Goal: Obtain resource: Download file/media

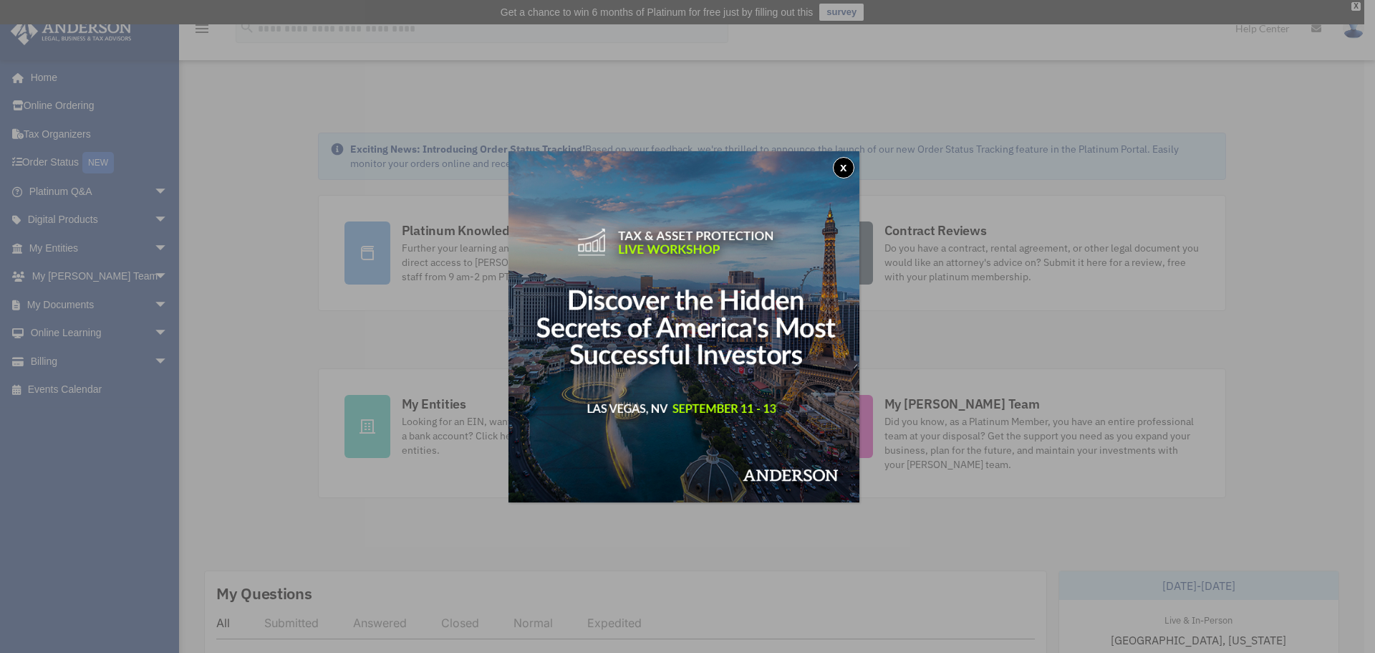
click at [852, 163] on button "x" at bounding box center [843, 167] width 21 height 21
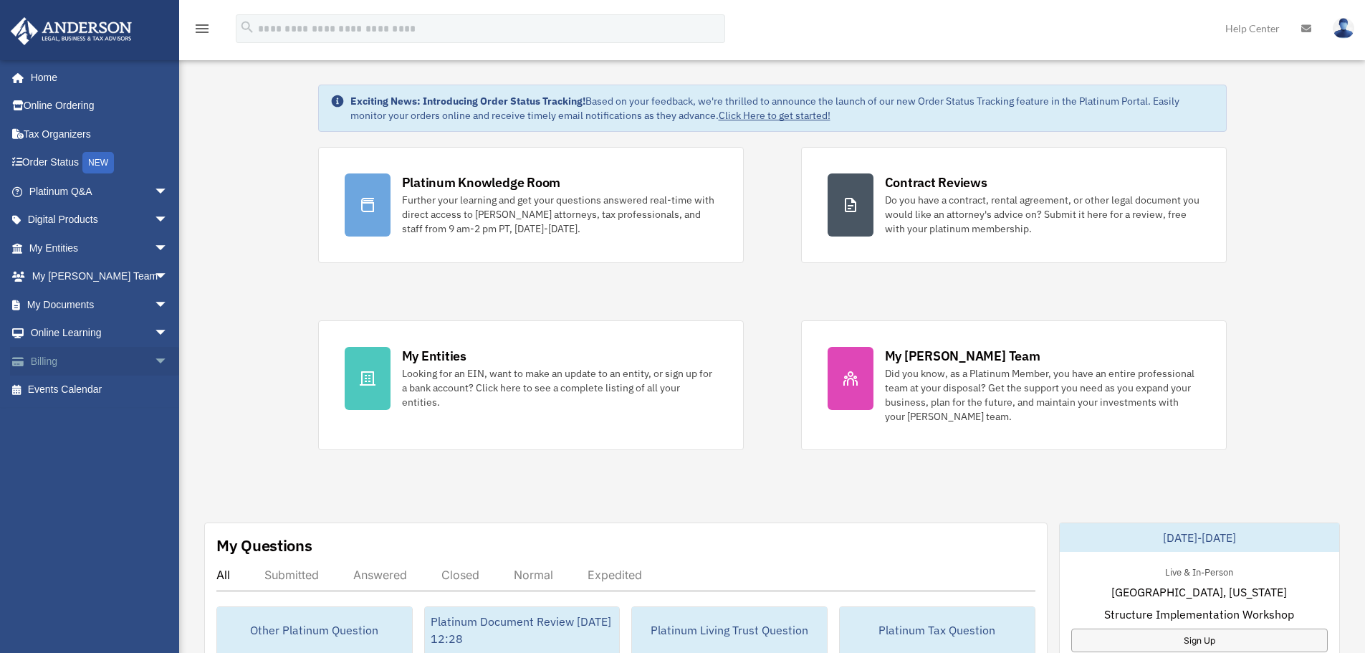
scroll to position [72, 0]
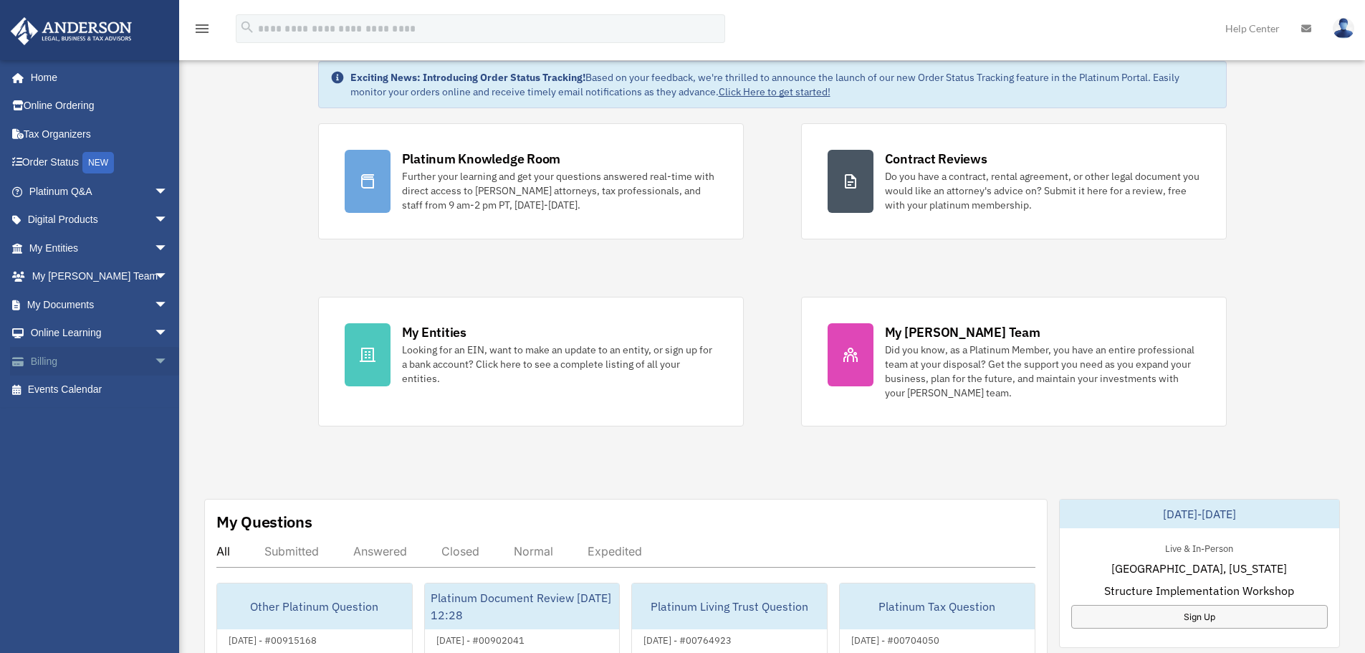
click at [154, 361] on span "arrow_drop_down" at bounding box center [168, 361] width 29 height 29
click at [72, 418] on link "Past Invoices" at bounding box center [105, 418] width 170 height 29
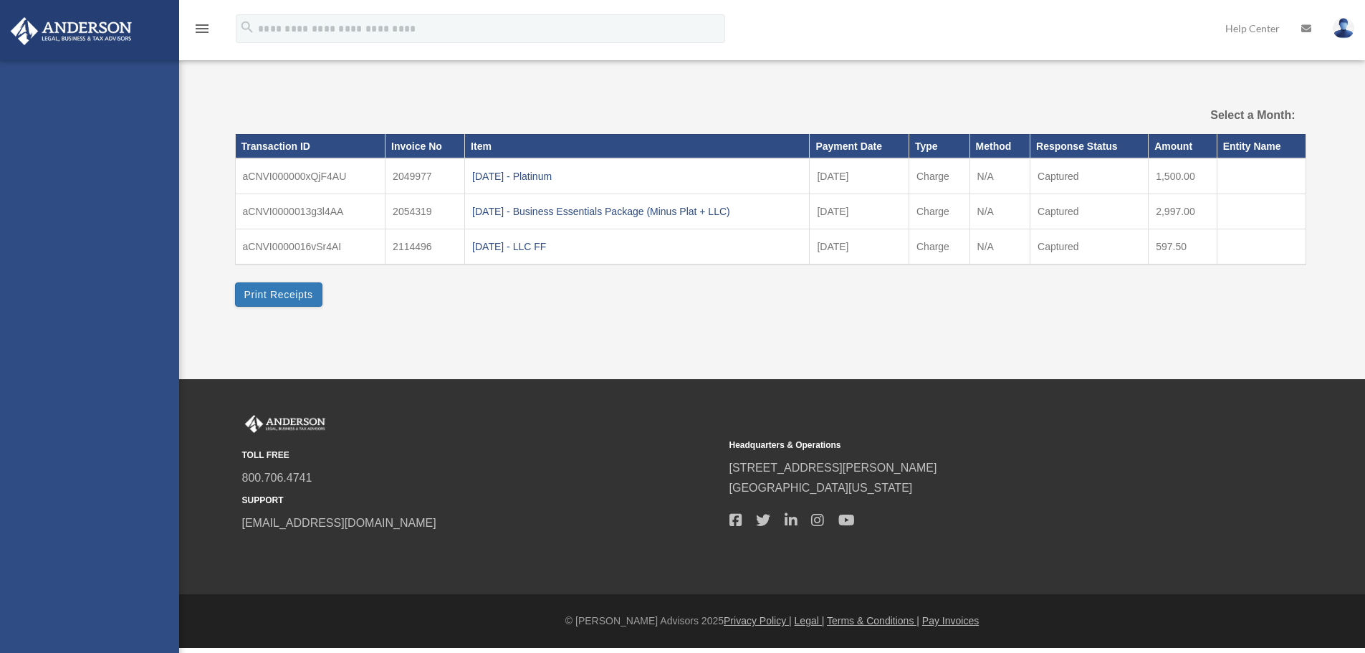
select select
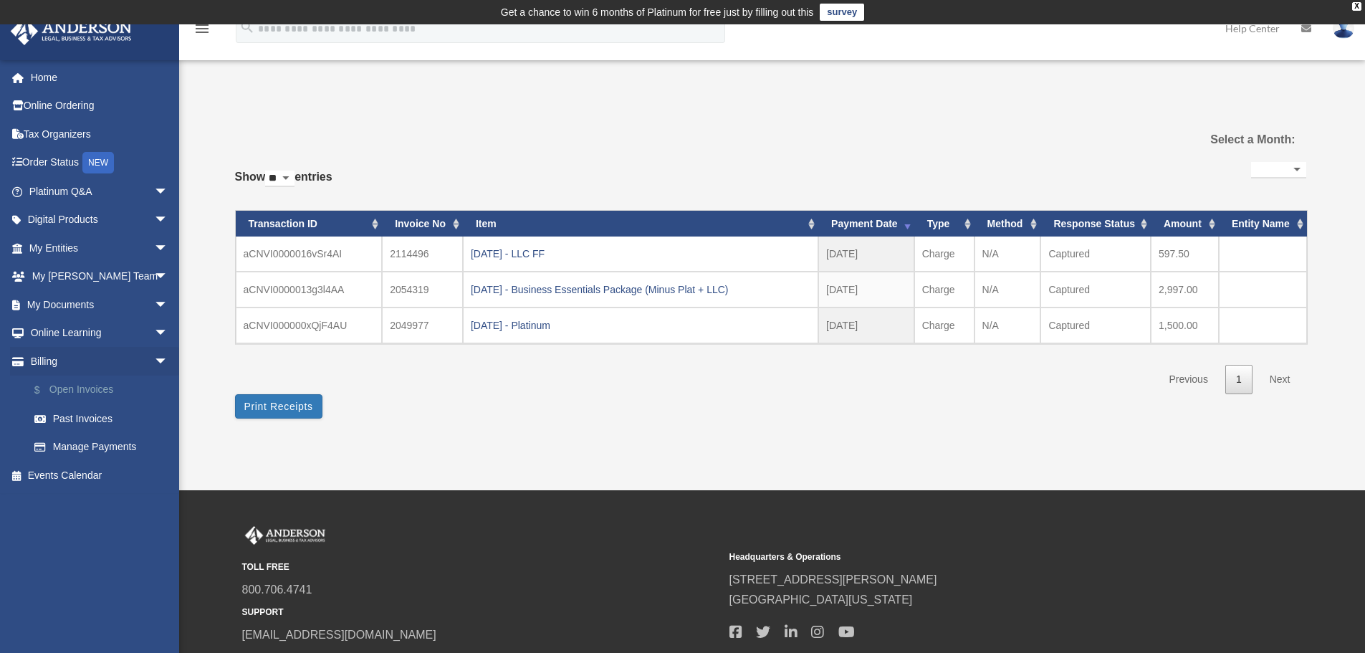
click at [72, 391] on link "$ Open Invoices" at bounding box center [105, 389] width 170 height 29
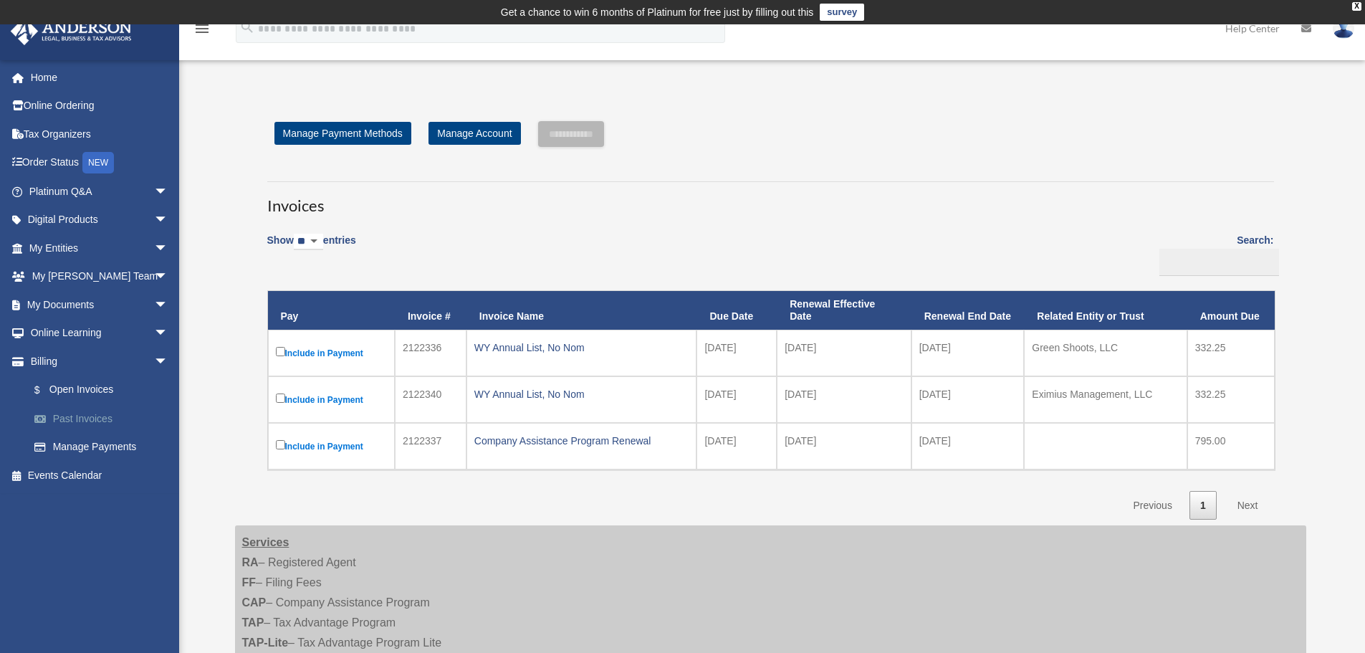
click at [72, 420] on link "Past Invoices" at bounding box center [105, 418] width 170 height 29
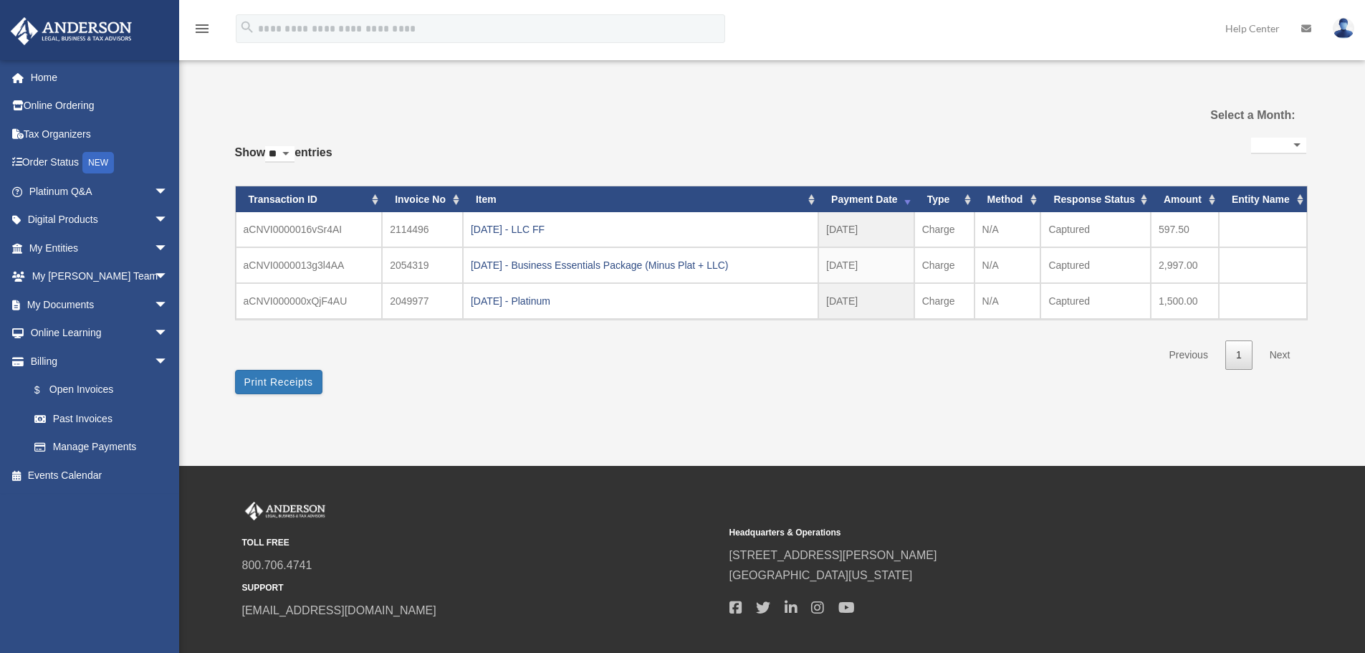
select select
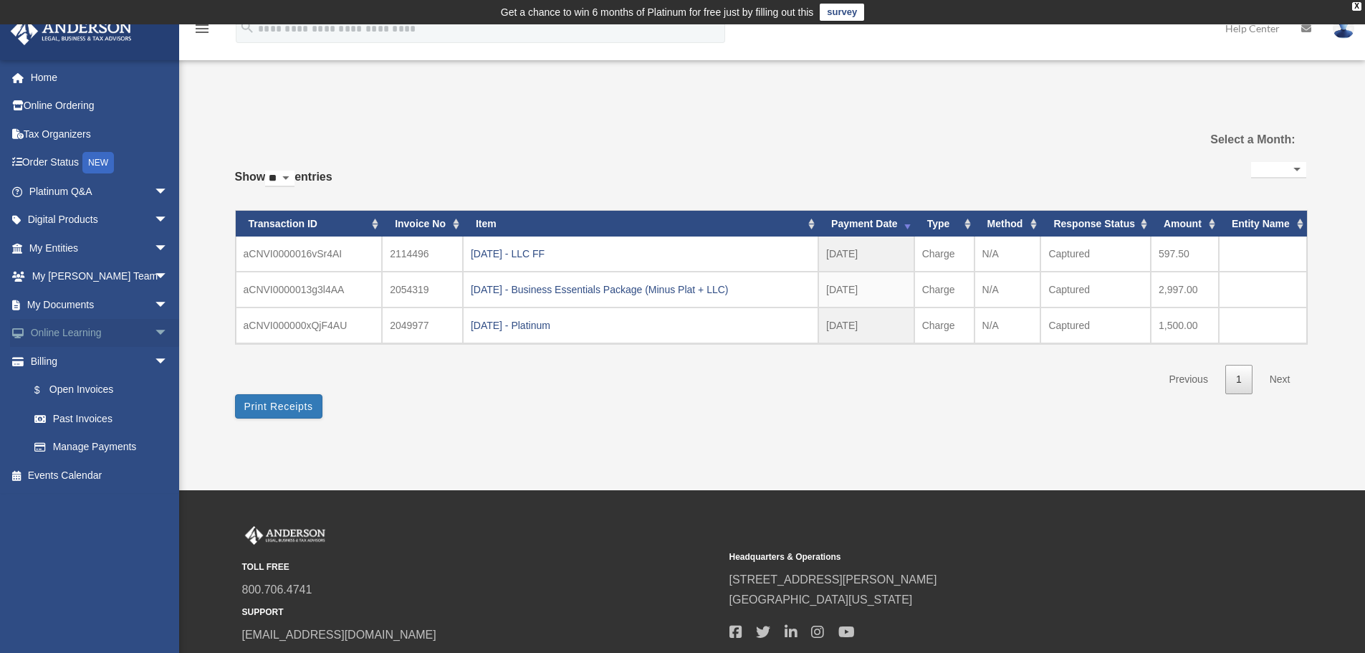
click at [155, 338] on span "arrow_drop_down" at bounding box center [168, 333] width 29 height 29
click at [96, 388] on link "Video Training" at bounding box center [105, 389] width 170 height 29
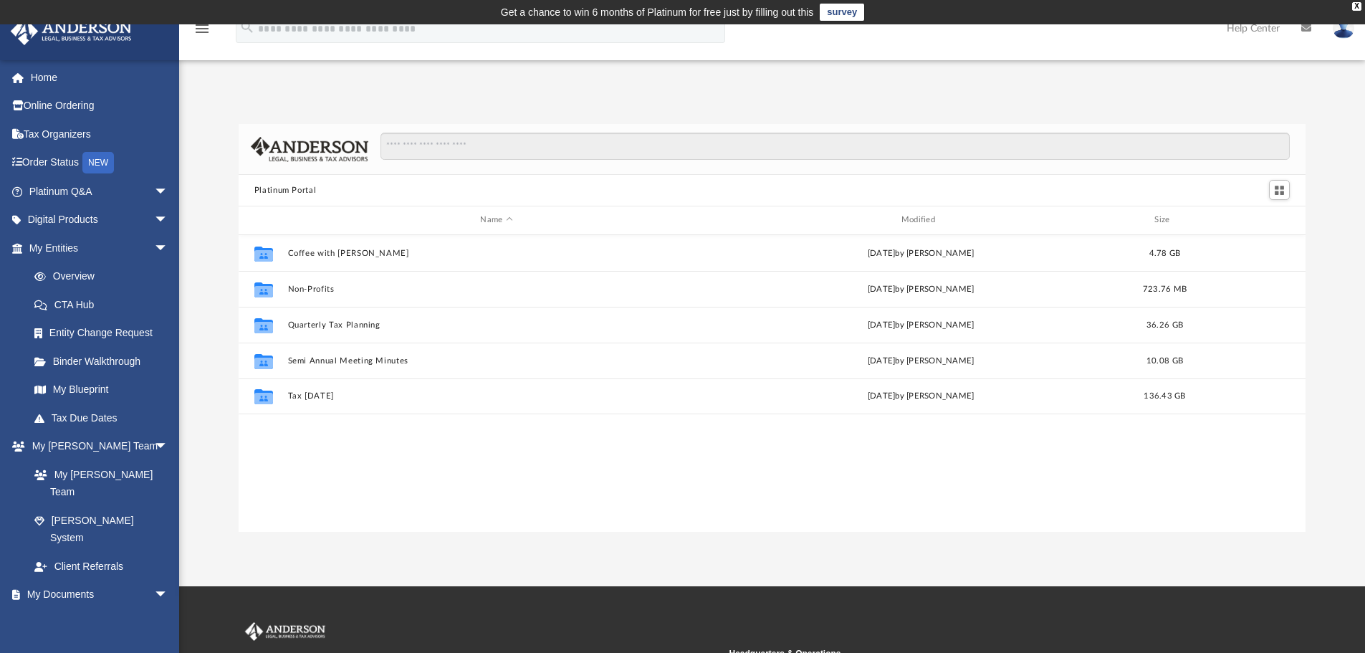
scroll to position [315, 1056]
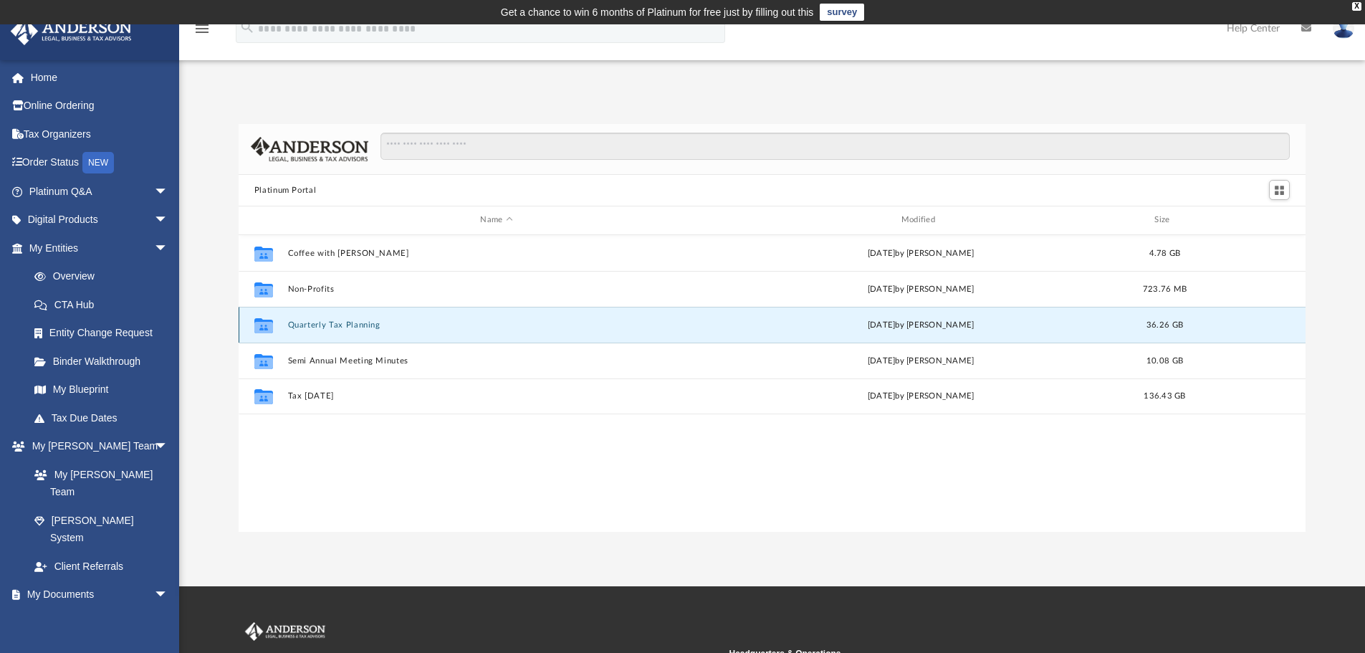
click at [303, 325] on button "Quarterly Tax Planning" at bounding box center [496, 324] width 418 height 9
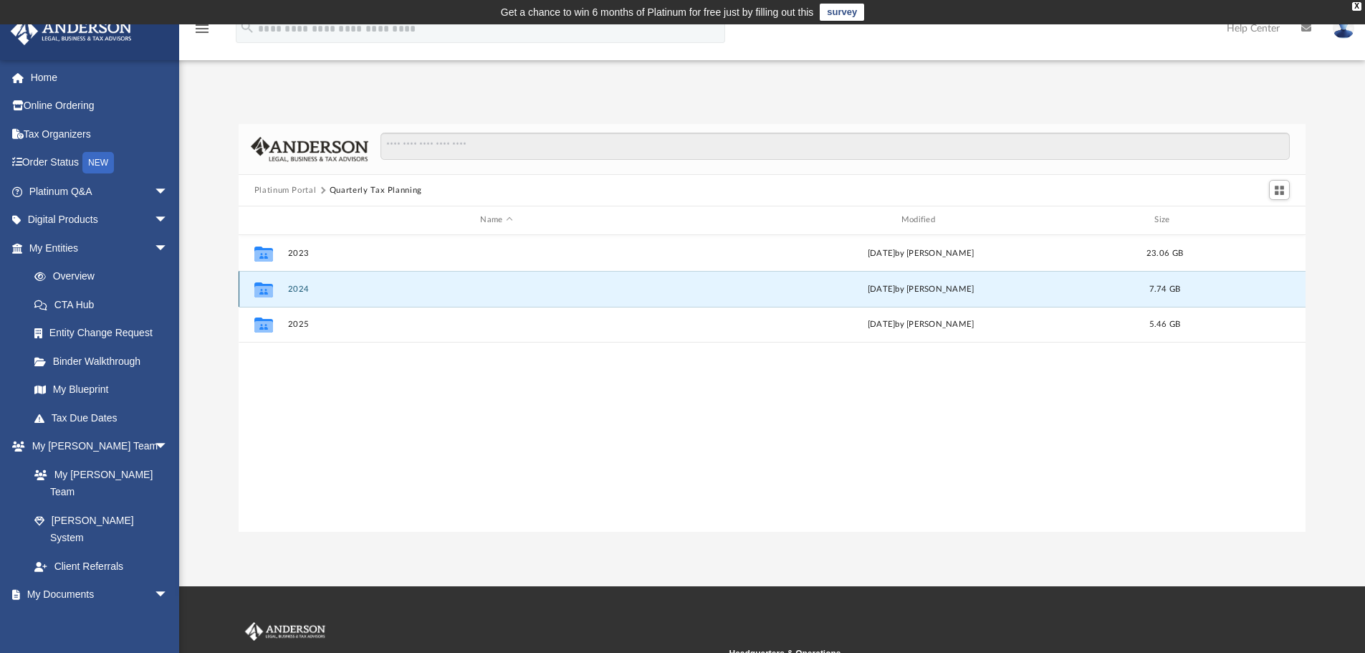
click at [294, 289] on button "2024" at bounding box center [496, 288] width 418 height 9
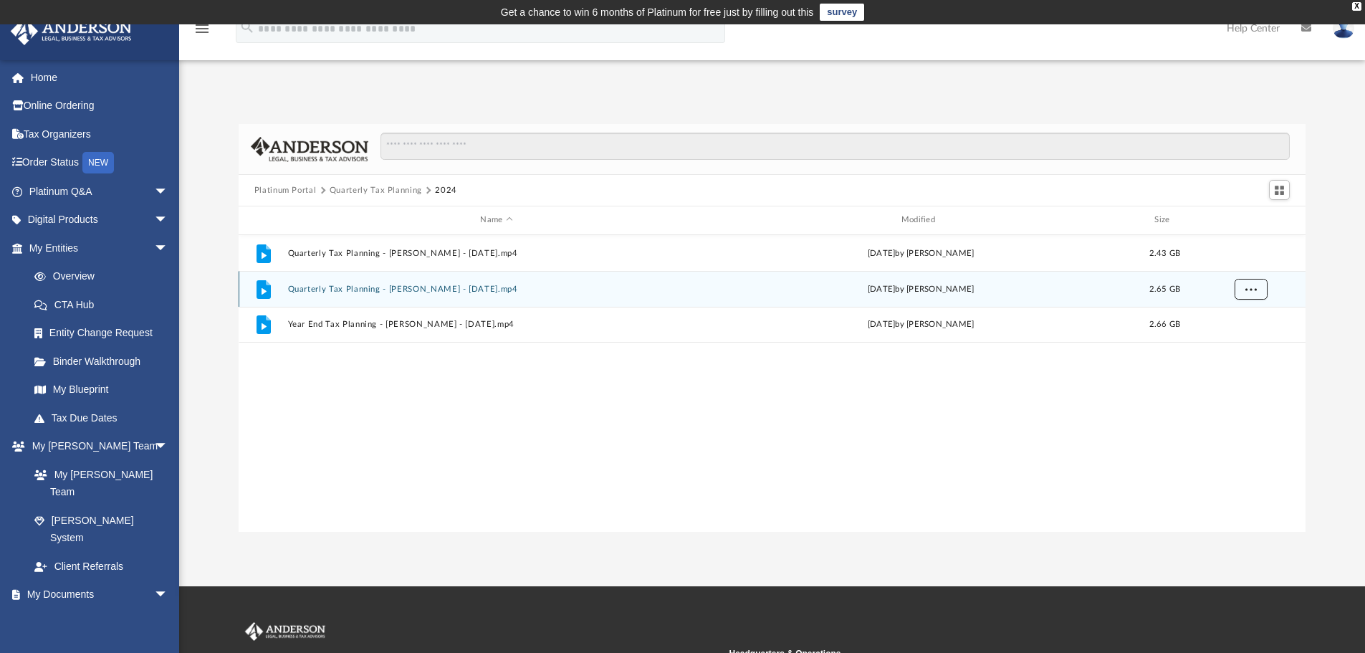
click at [1252, 294] on button "More options" at bounding box center [1250, 288] width 33 height 21
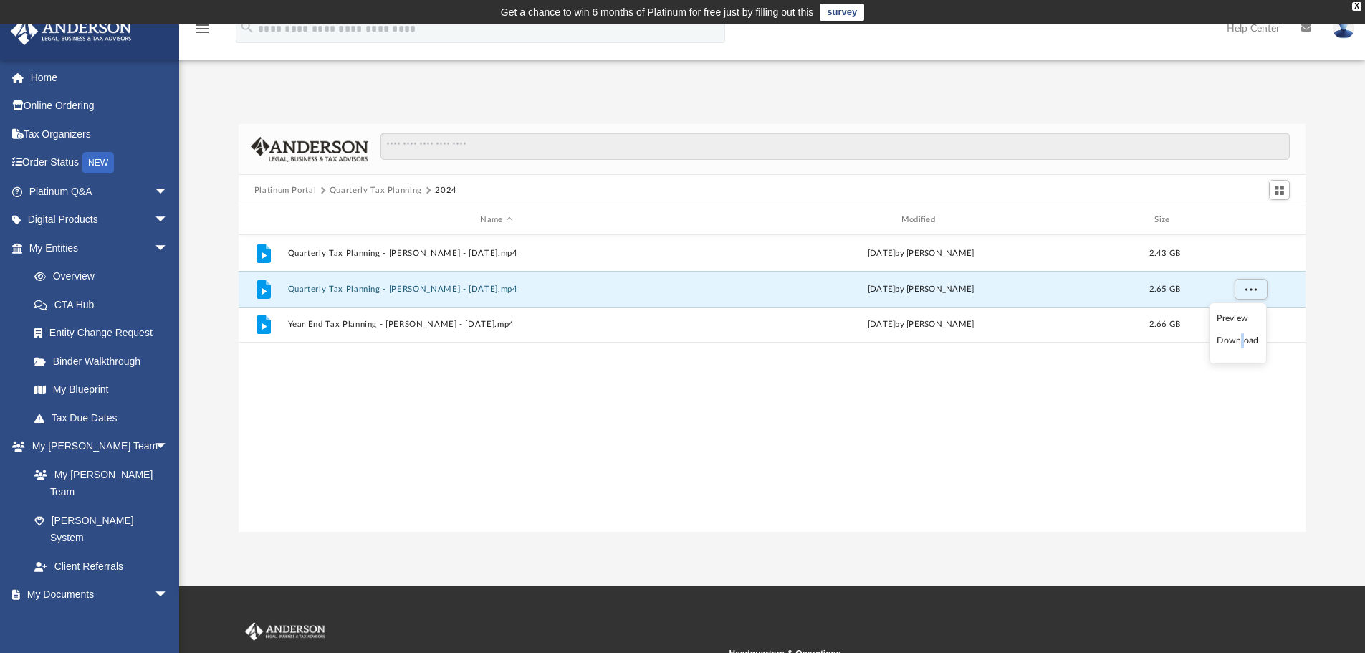
click at [1240, 343] on li "Download" at bounding box center [1237, 340] width 42 height 15
click at [713, 446] on div "File Quarterly Tax Planning - Toby Mathis - April 12th, 2024.mp4 Tue Apr 16 202…" at bounding box center [772, 383] width 1067 height 297
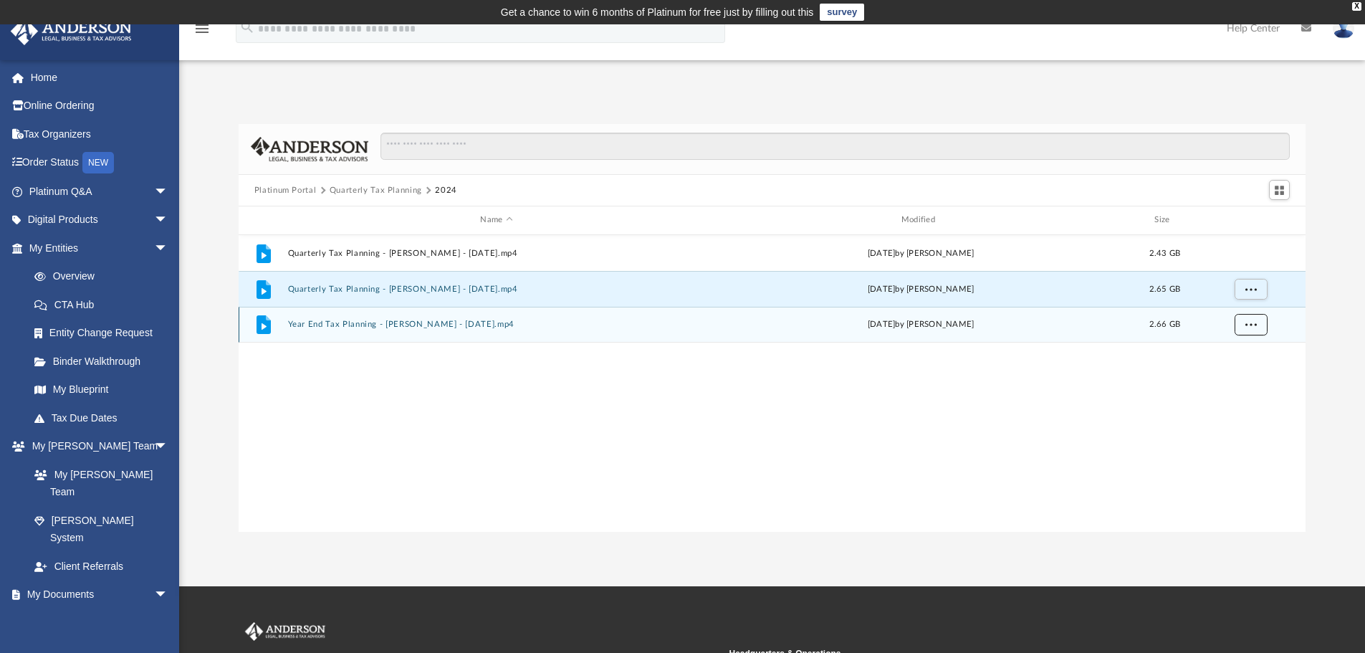
click at [1254, 328] on button "More options" at bounding box center [1250, 324] width 33 height 21
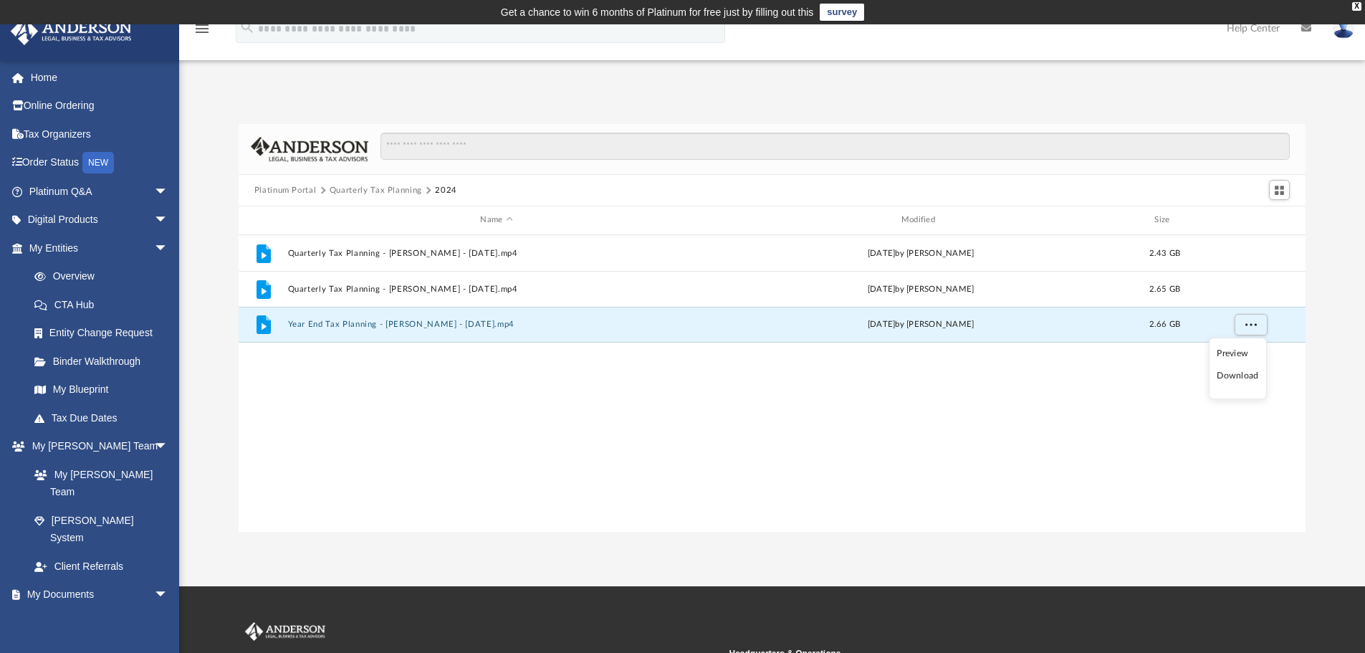
click at [1231, 377] on li "Download" at bounding box center [1237, 375] width 42 height 15
click at [378, 185] on button "Quarterly Tax Planning" at bounding box center [376, 190] width 92 height 13
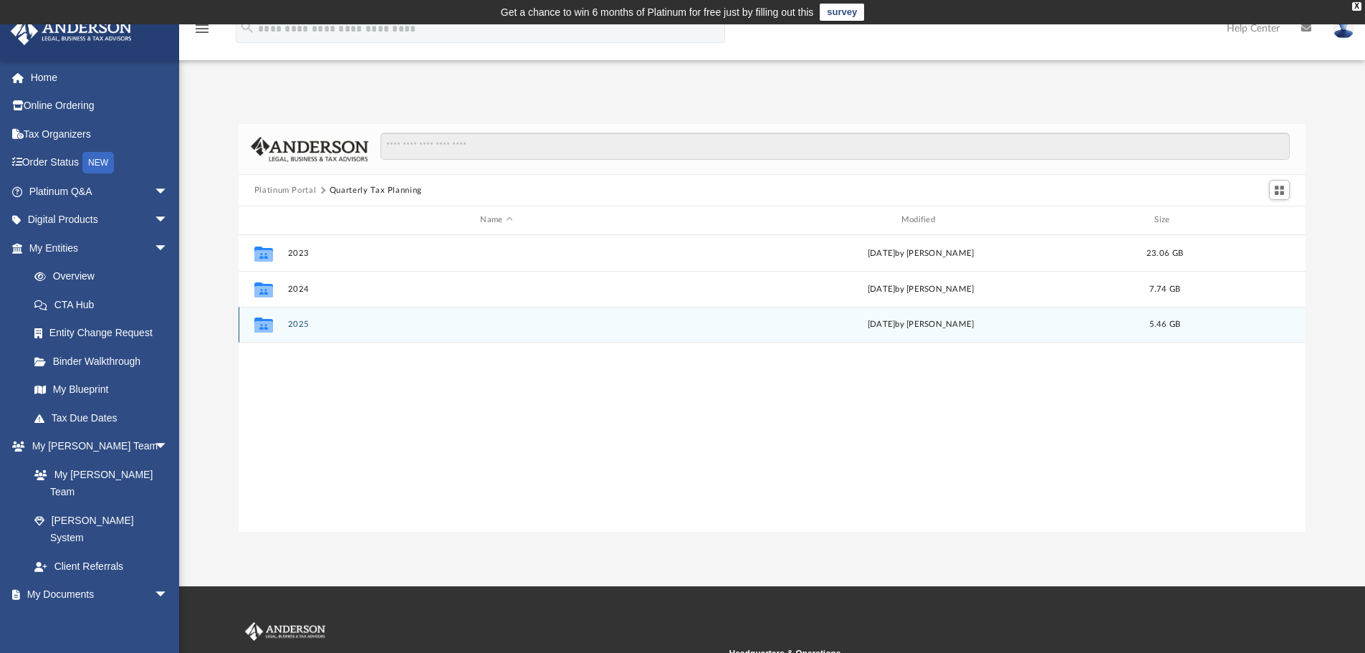
click at [299, 324] on button "2025" at bounding box center [496, 324] width 418 height 9
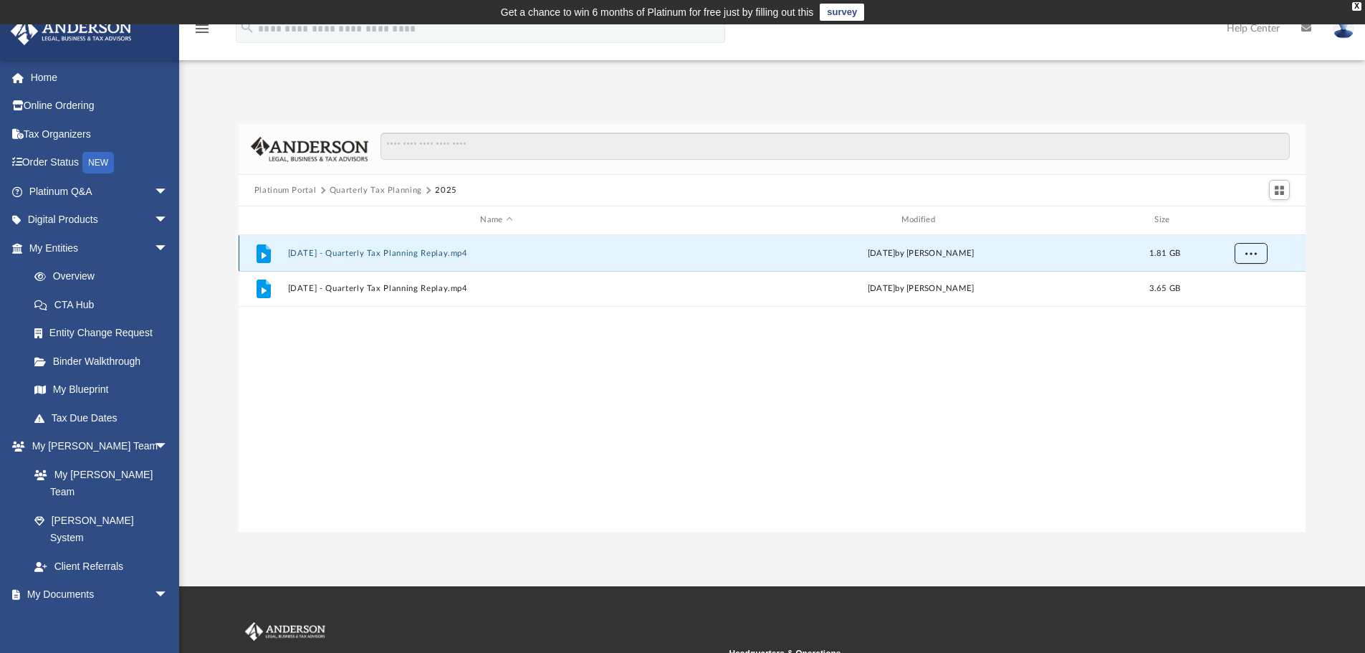
click at [1251, 256] on span "More options" at bounding box center [1249, 253] width 11 height 8
click at [1241, 306] on li "Download" at bounding box center [1237, 304] width 42 height 15
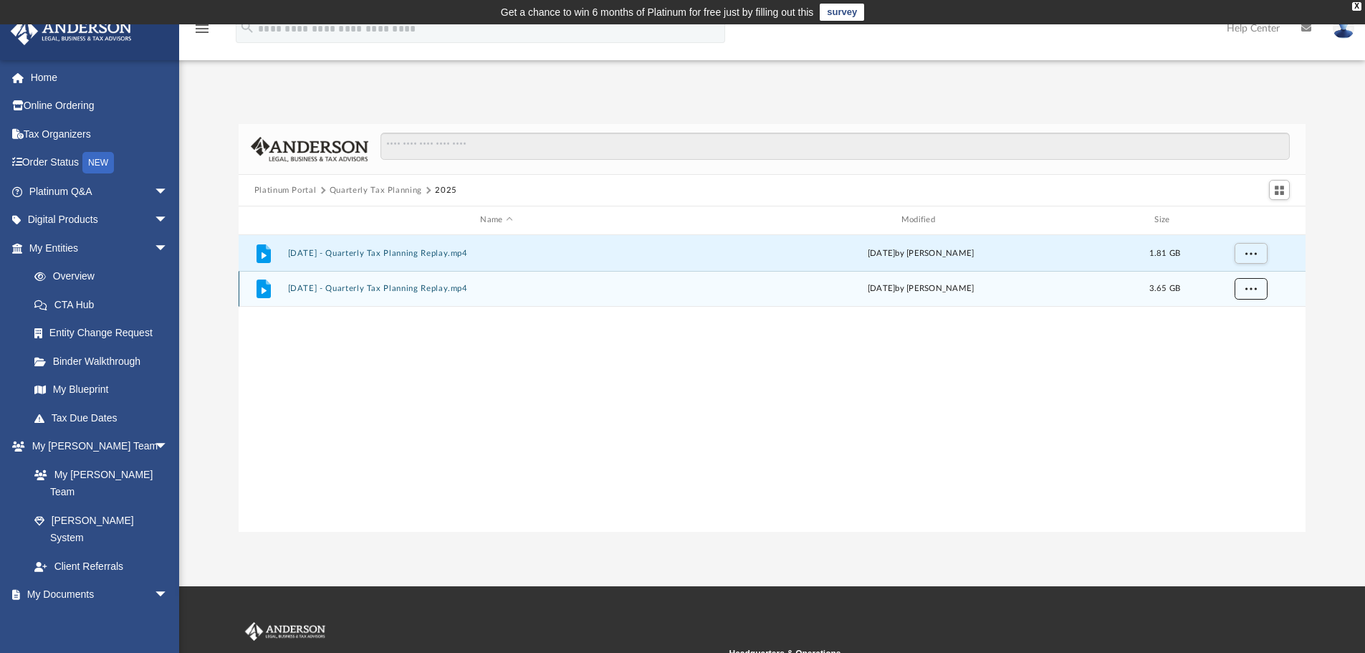
click at [1250, 292] on button "More options" at bounding box center [1250, 288] width 33 height 21
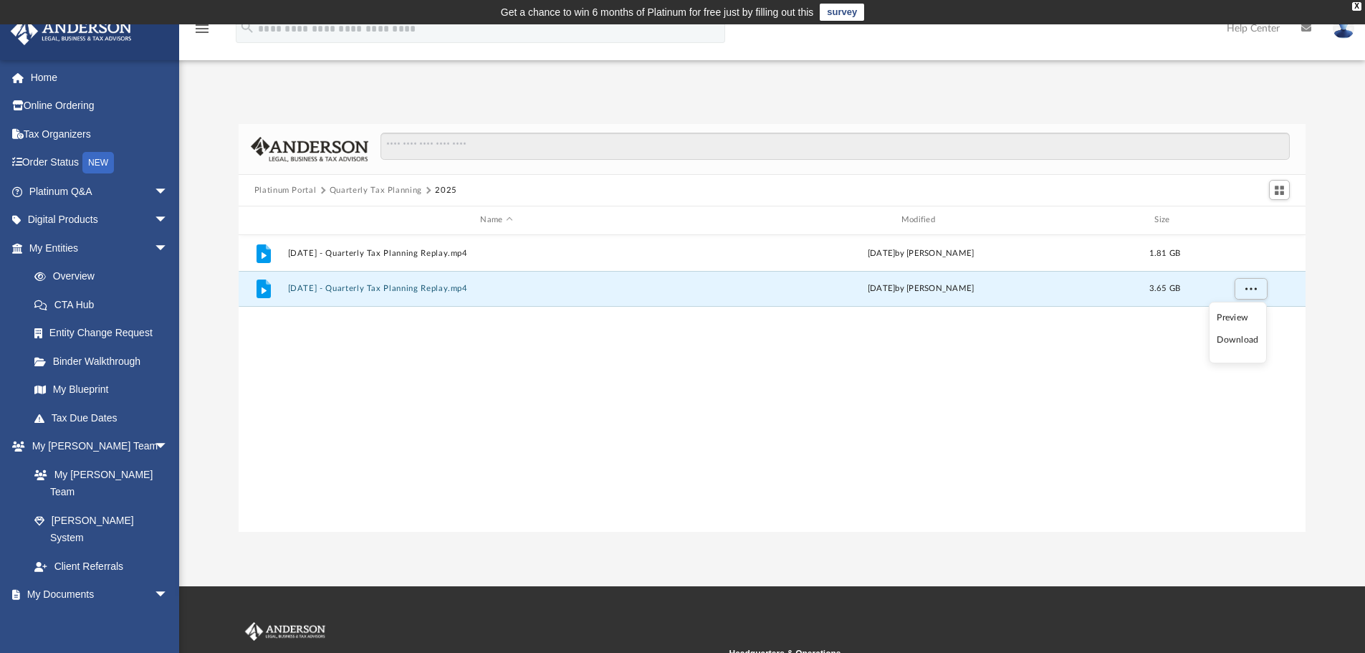
click at [1236, 340] on li "Download" at bounding box center [1237, 339] width 42 height 15
click at [367, 189] on button "Quarterly Tax Planning" at bounding box center [376, 190] width 92 height 13
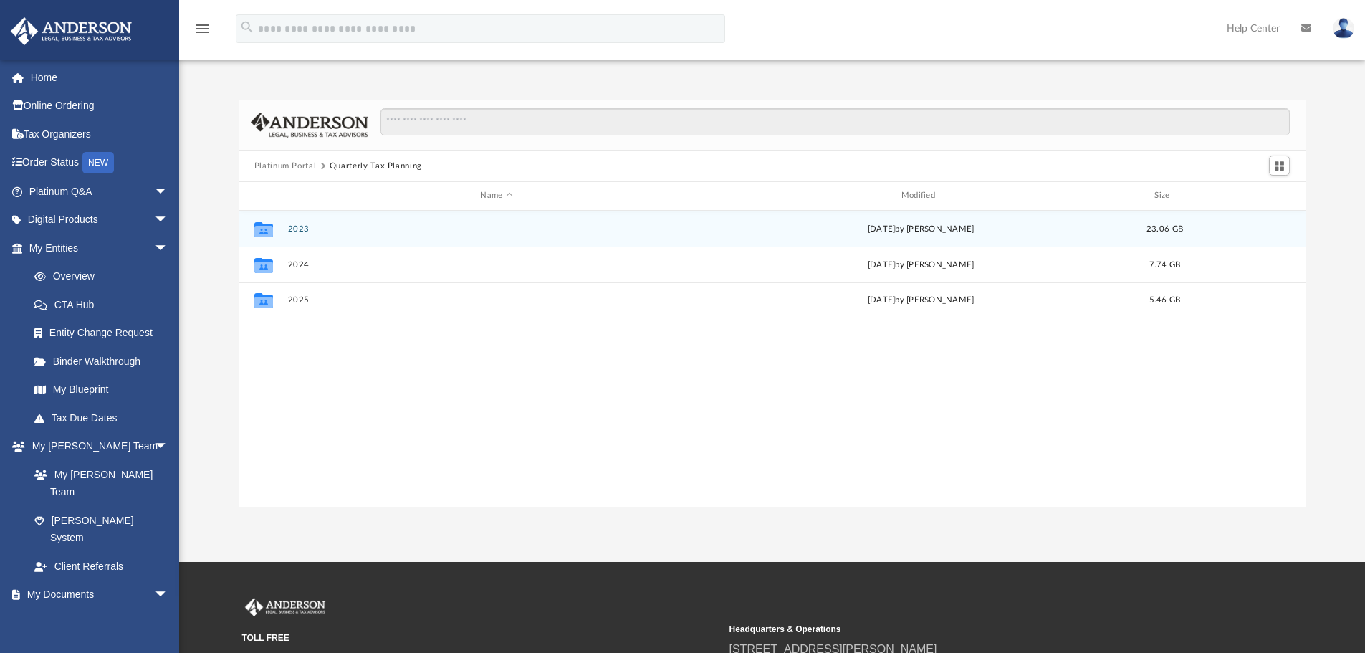
scroll to position [0, 0]
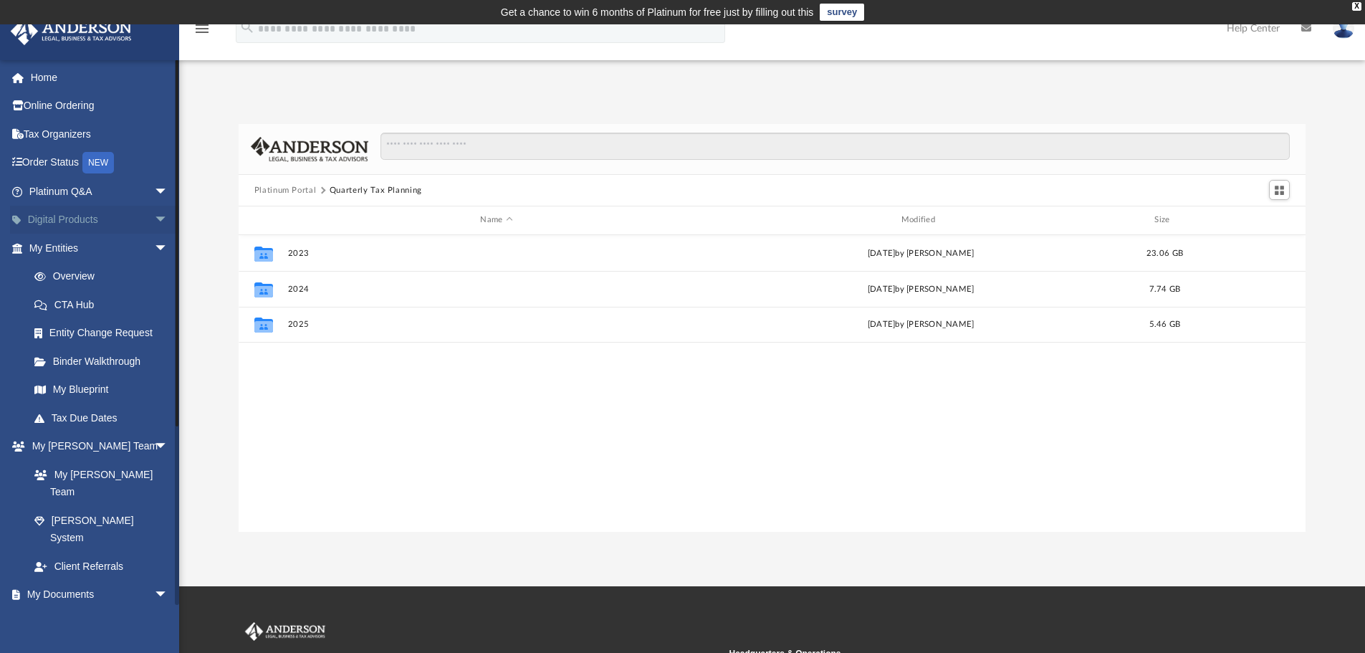
click at [154, 219] on span "arrow_drop_down" at bounding box center [168, 220] width 29 height 29
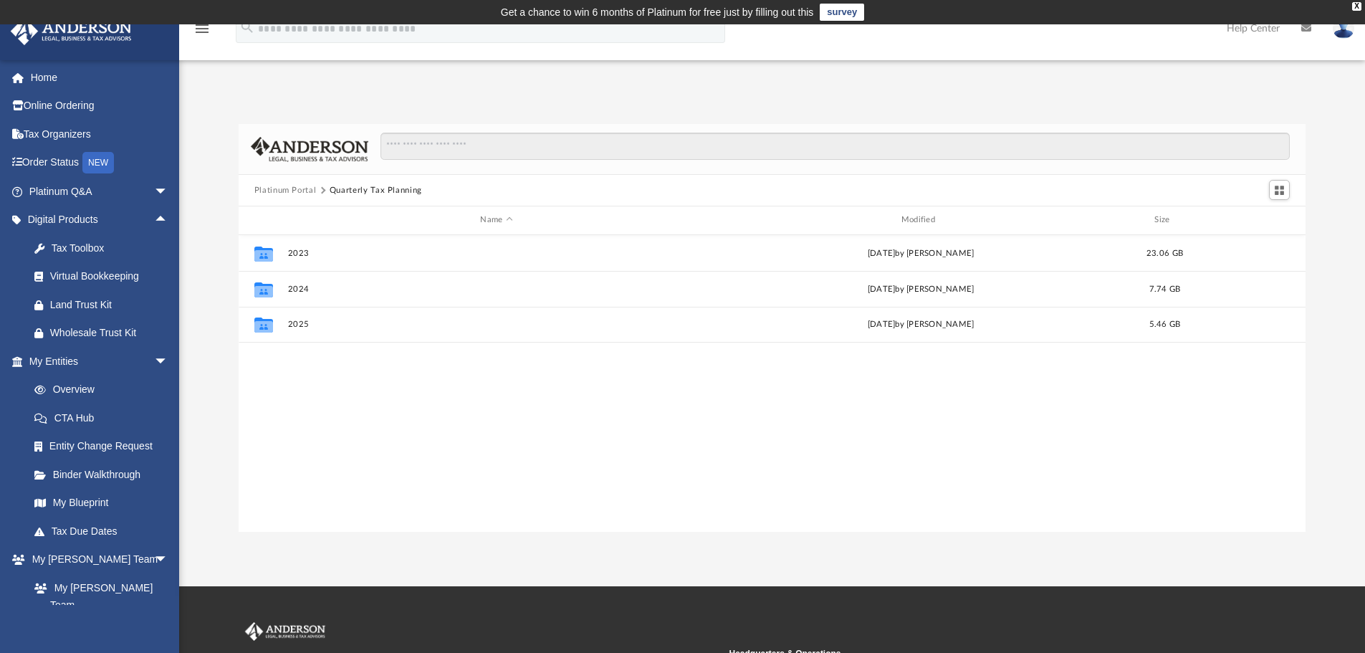
scroll to position [72, 0]
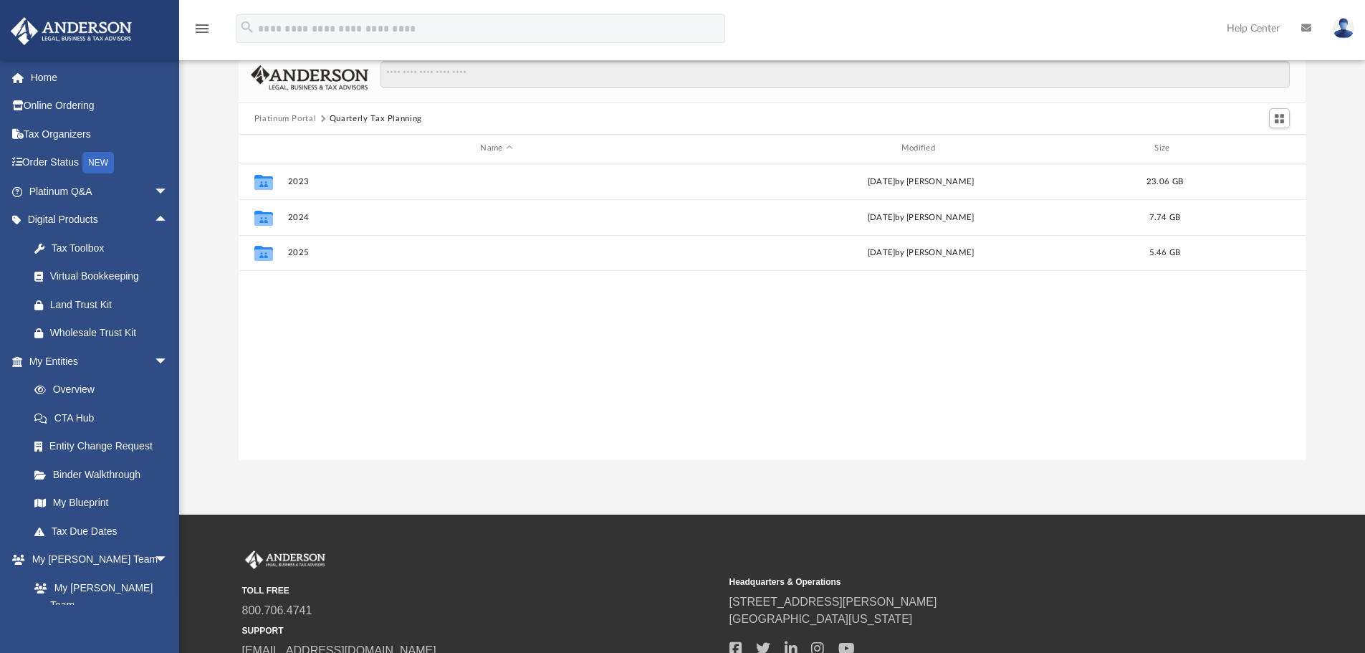
click at [277, 115] on button "Platinum Portal" at bounding box center [285, 118] width 62 height 13
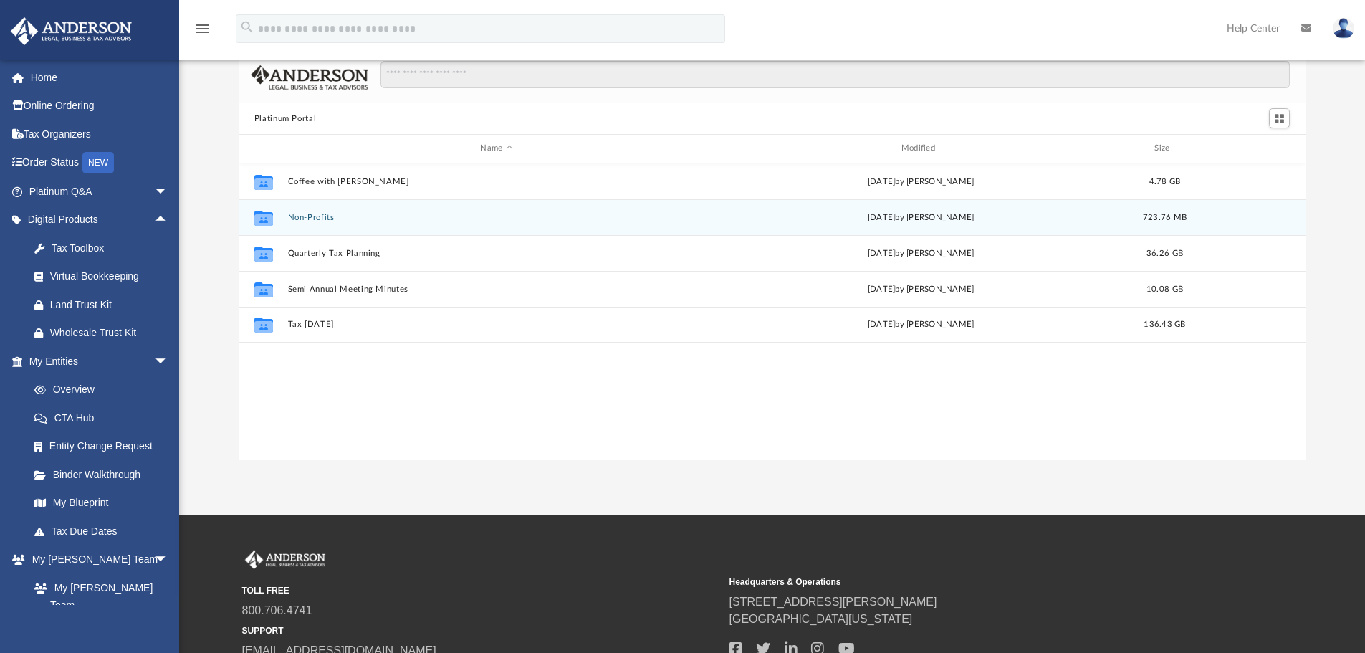
click at [311, 209] on div "Collaborated Folder Non-Profits Wed Jan 15 2025 by Matthew Moore 723.76 MB" at bounding box center [772, 217] width 1067 height 36
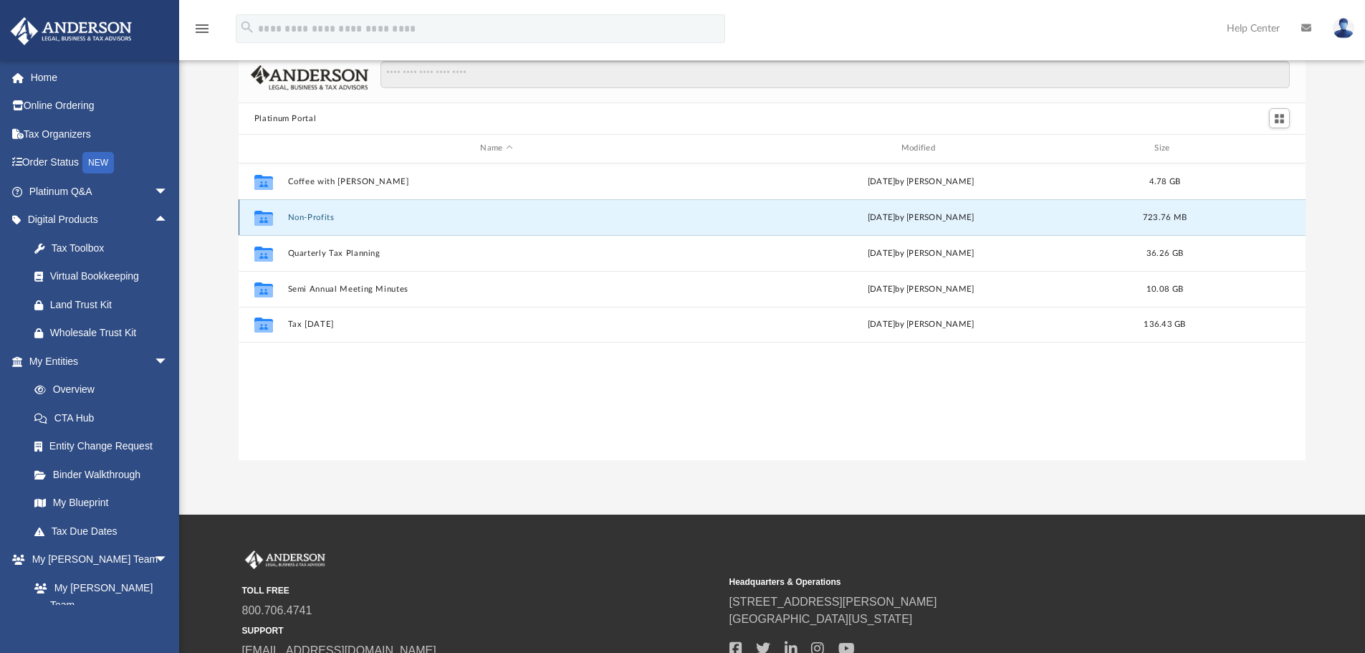
click at [311, 219] on button "Non-Profits" at bounding box center [496, 217] width 418 height 9
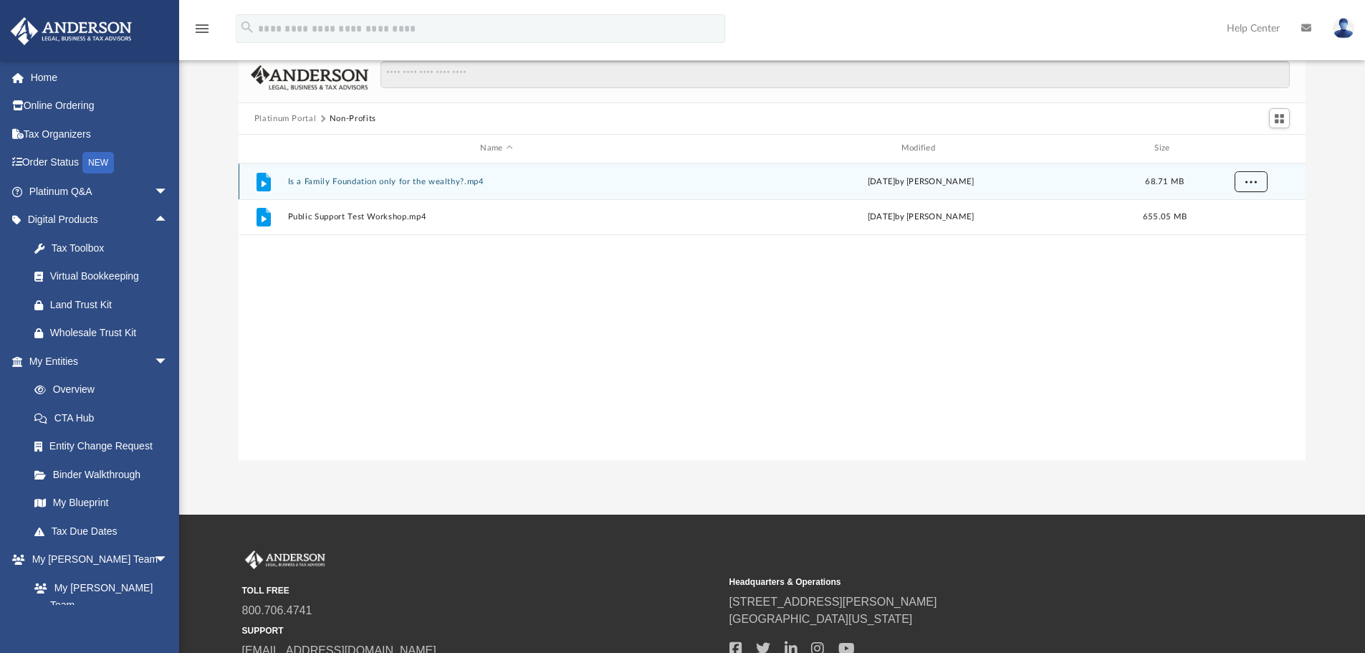
click at [1255, 183] on span "More options" at bounding box center [1249, 181] width 11 height 8
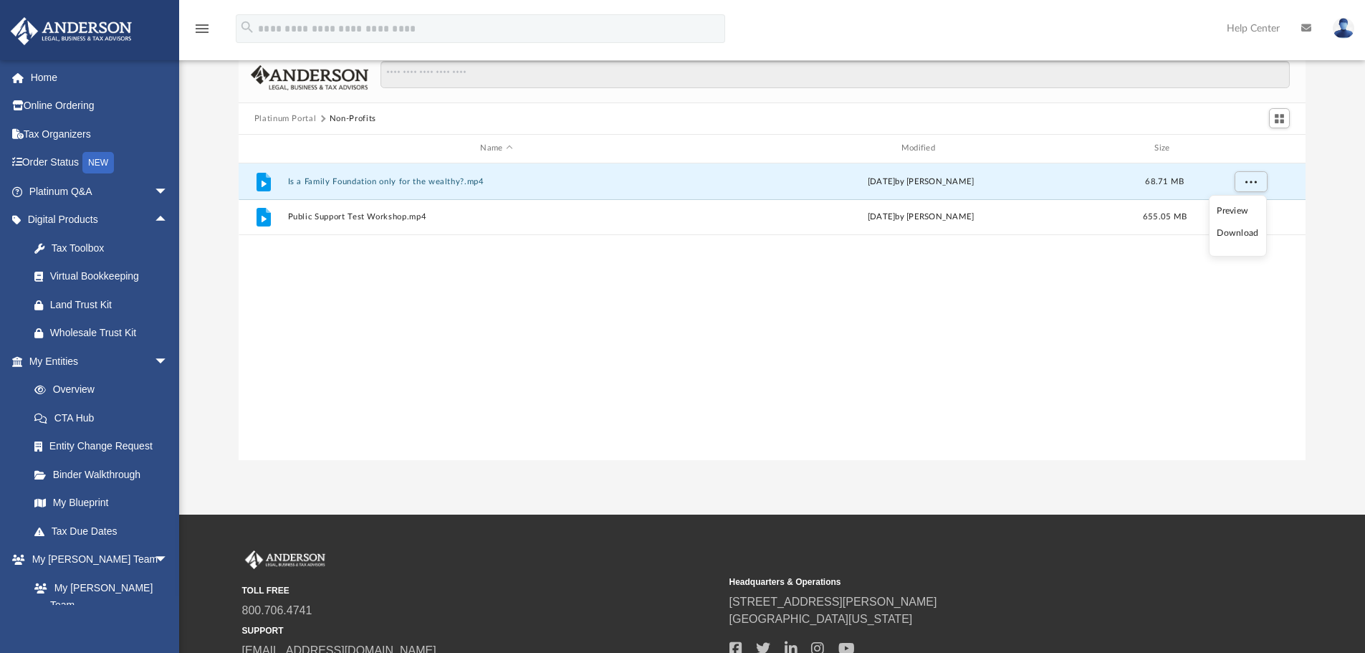
click at [1242, 235] on li "Download" at bounding box center [1237, 233] width 42 height 15
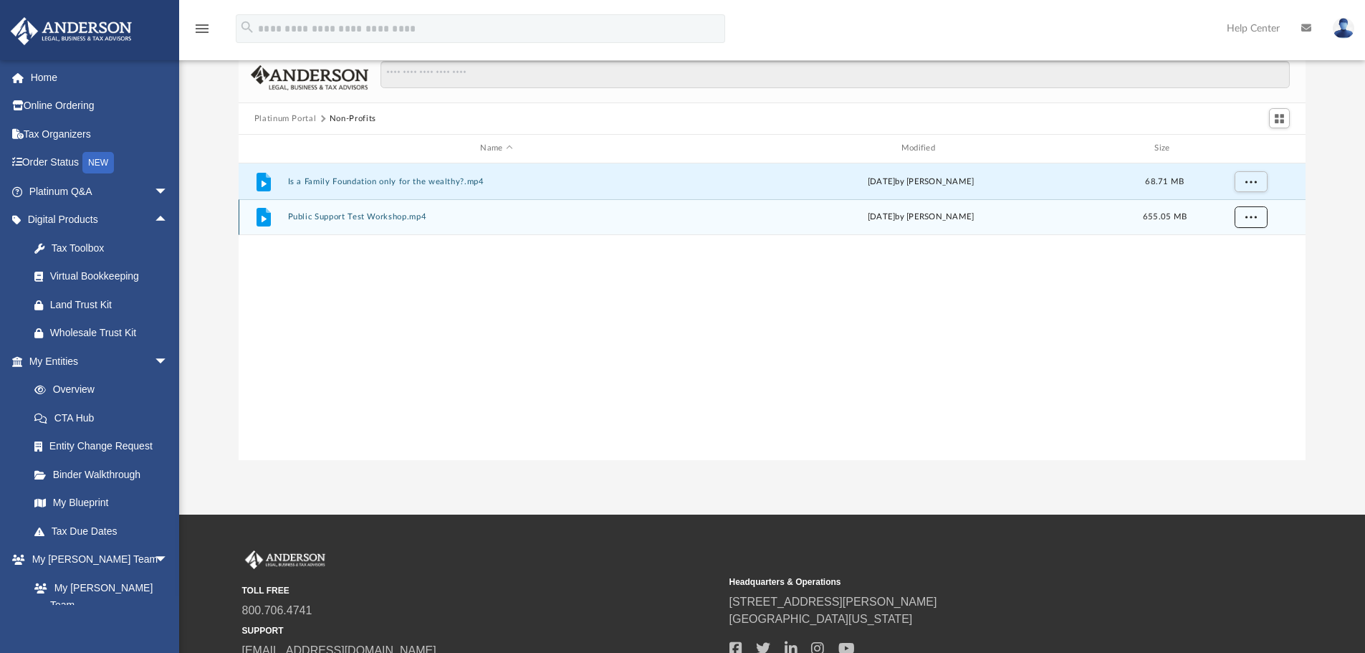
click at [1252, 218] on span "More options" at bounding box center [1249, 217] width 11 height 8
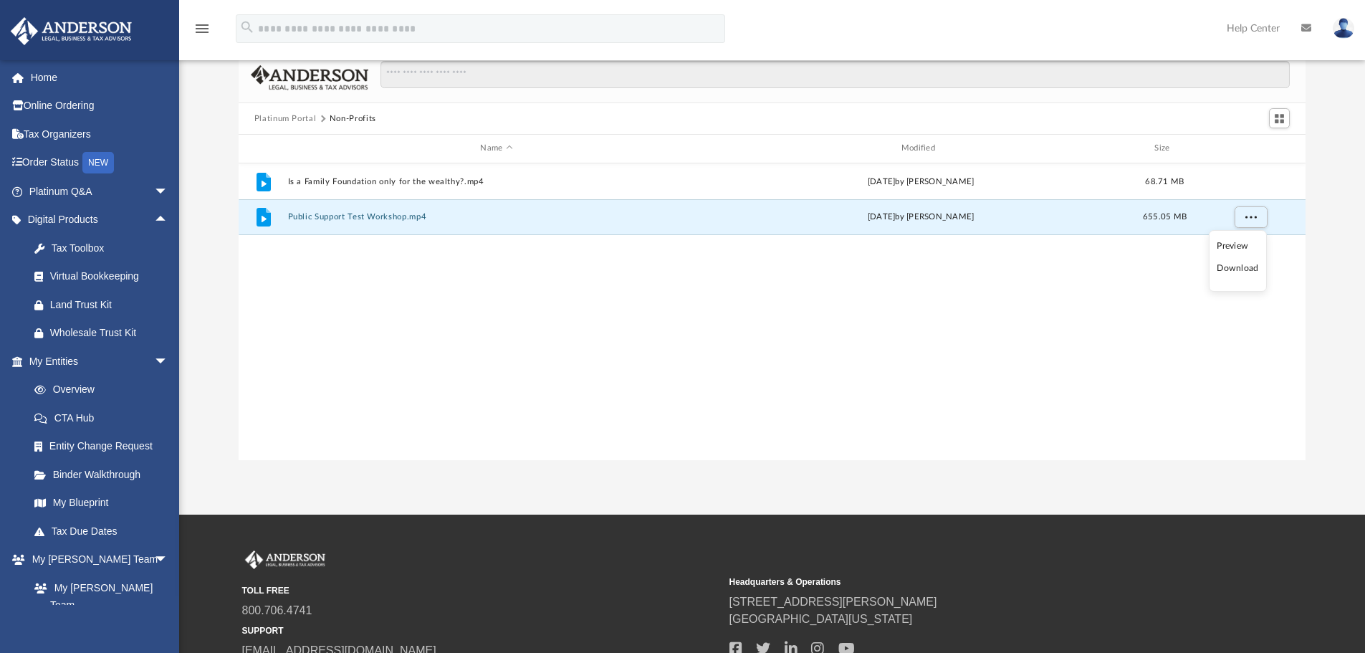
click at [1228, 268] on li "Download" at bounding box center [1237, 268] width 42 height 15
click at [297, 115] on button "Platinum Portal" at bounding box center [285, 118] width 62 height 13
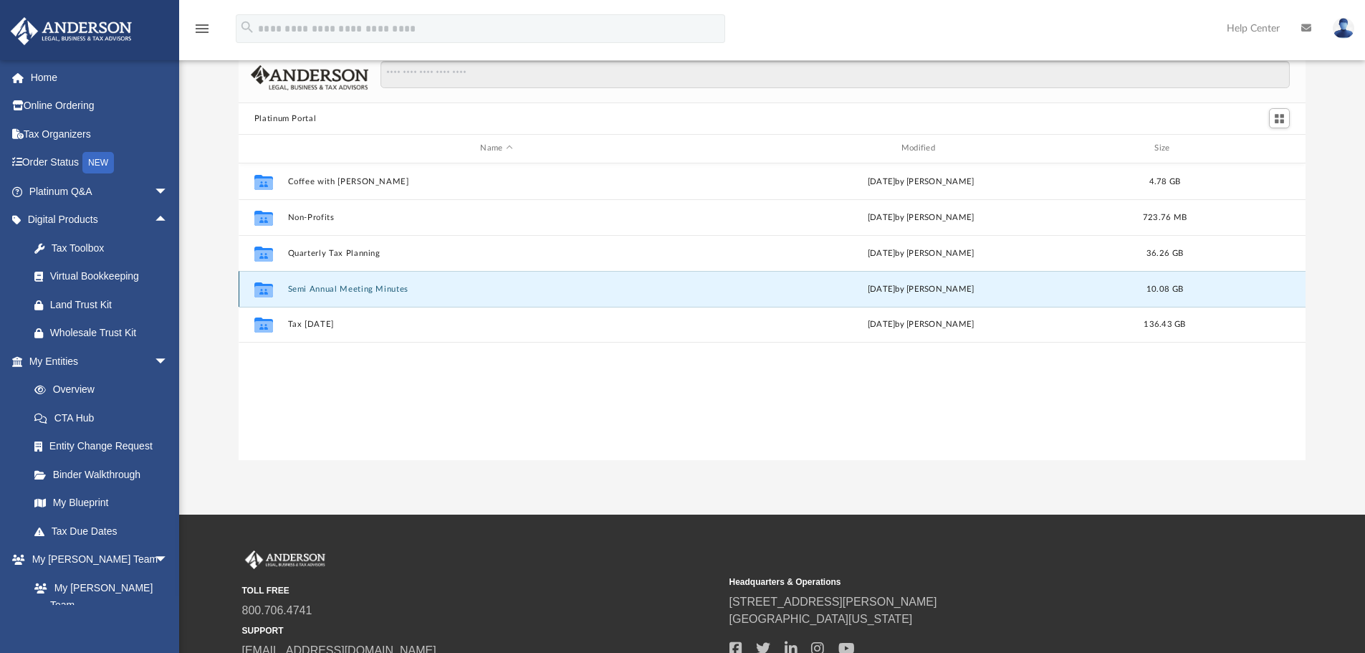
click at [332, 290] on button "Semi Annual Meeting Minutes" at bounding box center [496, 288] width 418 height 9
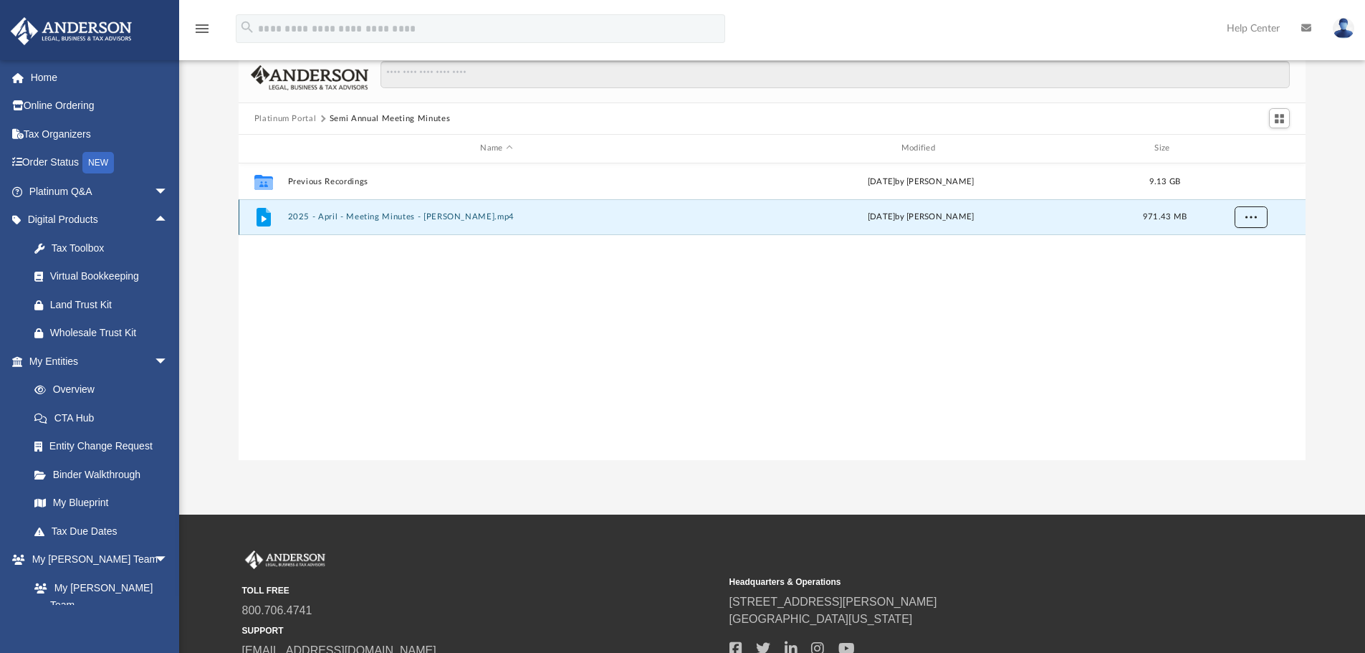
click at [1245, 220] on span "More options" at bounding box center [1249, 217] width 11 height 8
click at [1238, 269] on li "Download" at bounding box center [1237, 268] width 42 height 15
click at [857, 356] on div "Collaborated Folder Previous Recordings Fri Apr 18 2025 by Matthew Moore 9.13 G…" at bounding box center [772, 311] width 1067 height 297
click at [287, 116] on button "Platinum Portal" at bounding box center [285, 118] width 62 height 13
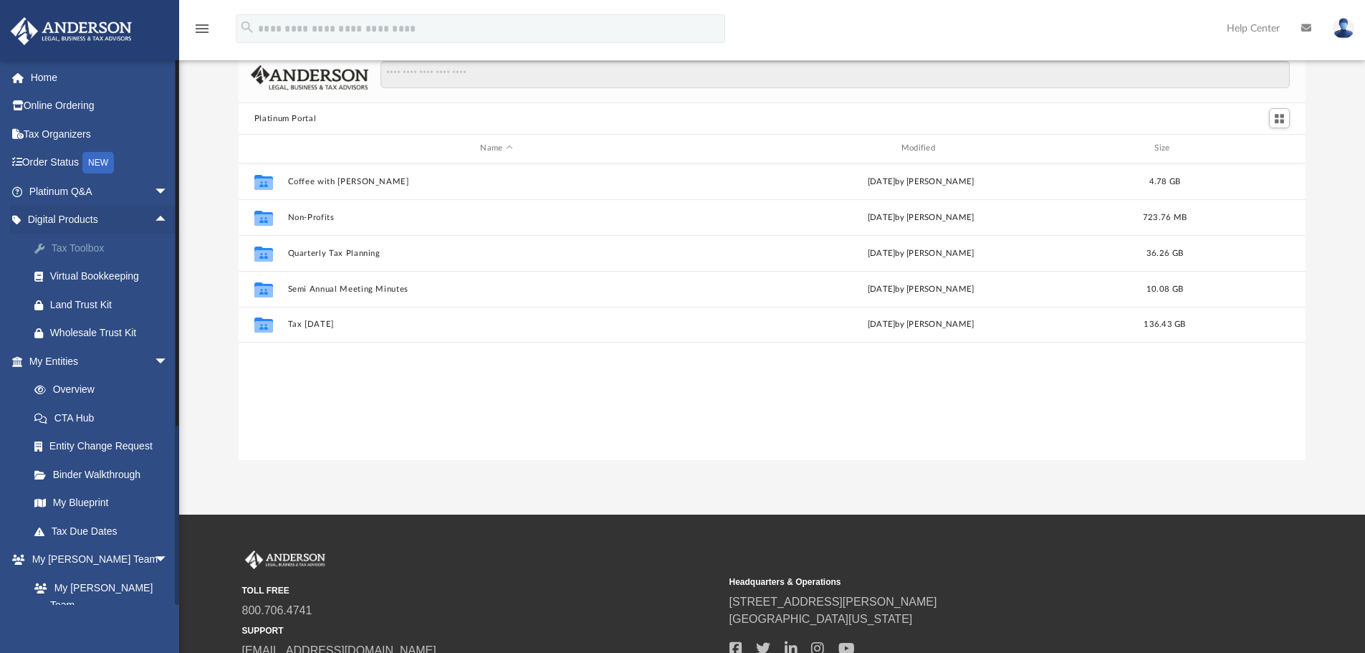
click at [62, 248] on div "Tax Toolbox" at bounding box center [111, 248] width 122 height 18
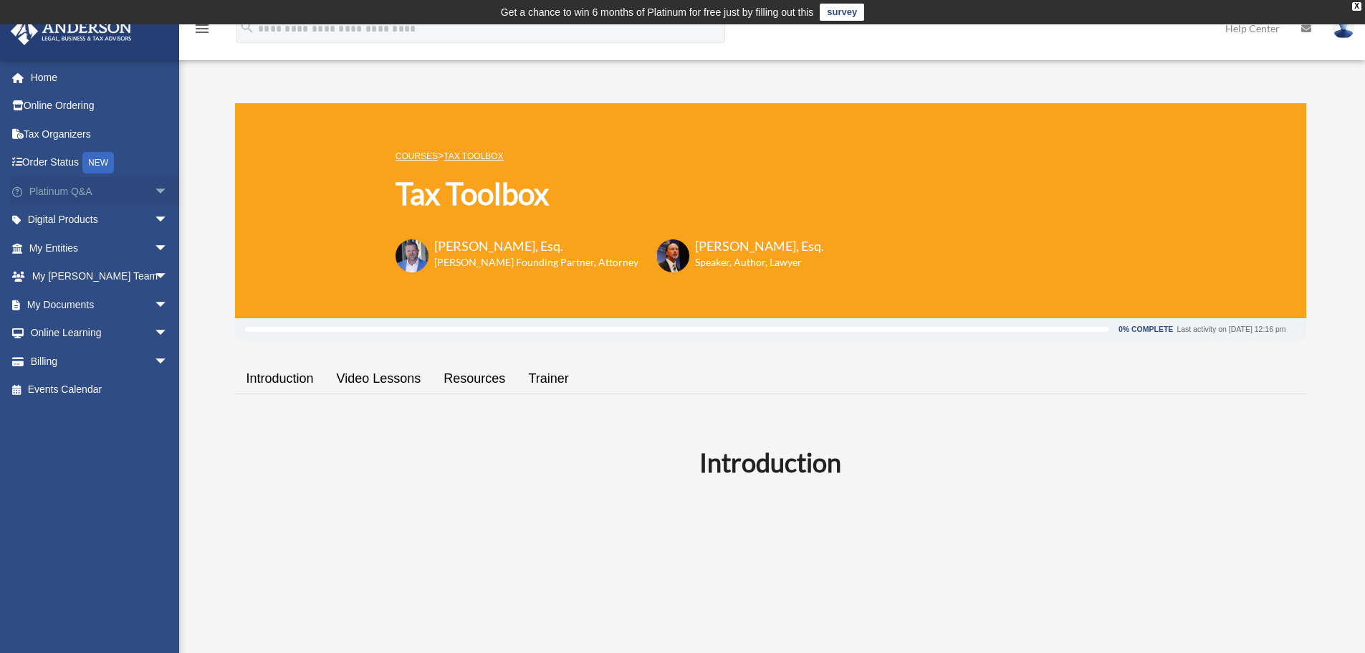
click at [154, 193] on span "arrow_drop_down" at bounding box center [168, 191] width 29 height 29
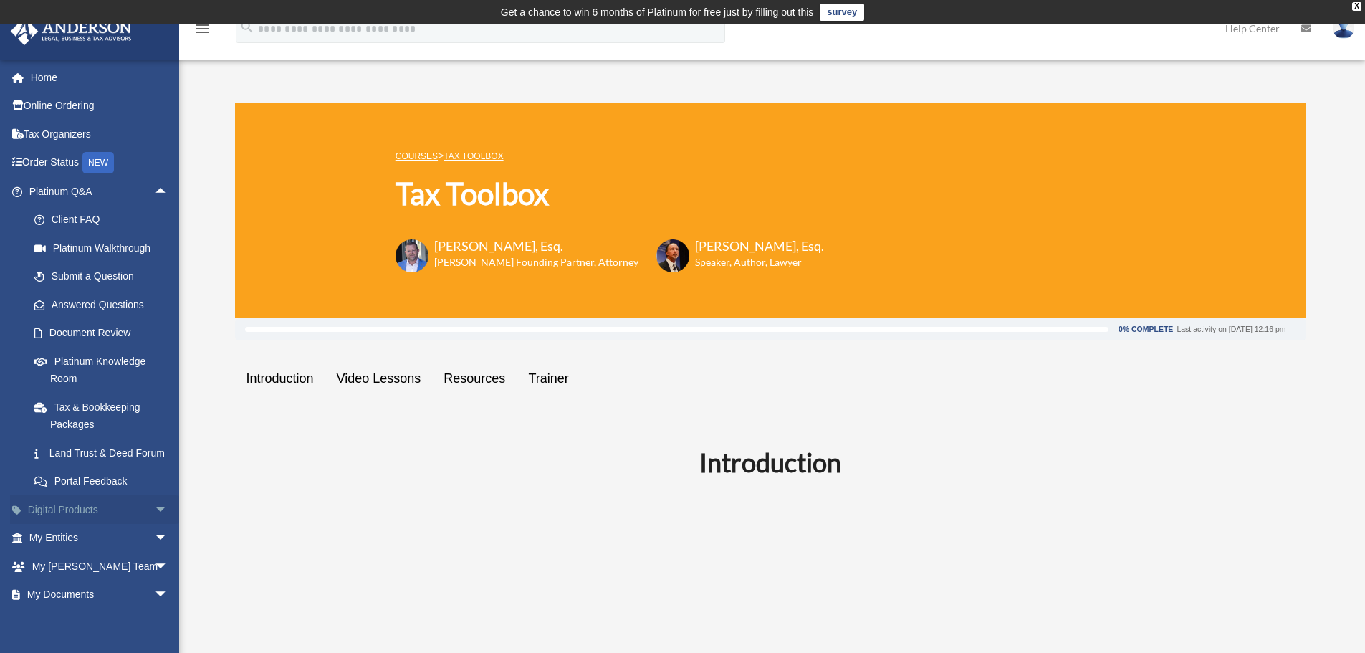
click at [154, 524] on span "arrow_drop_down" at bounding box center [168, 509] width 29 height 29
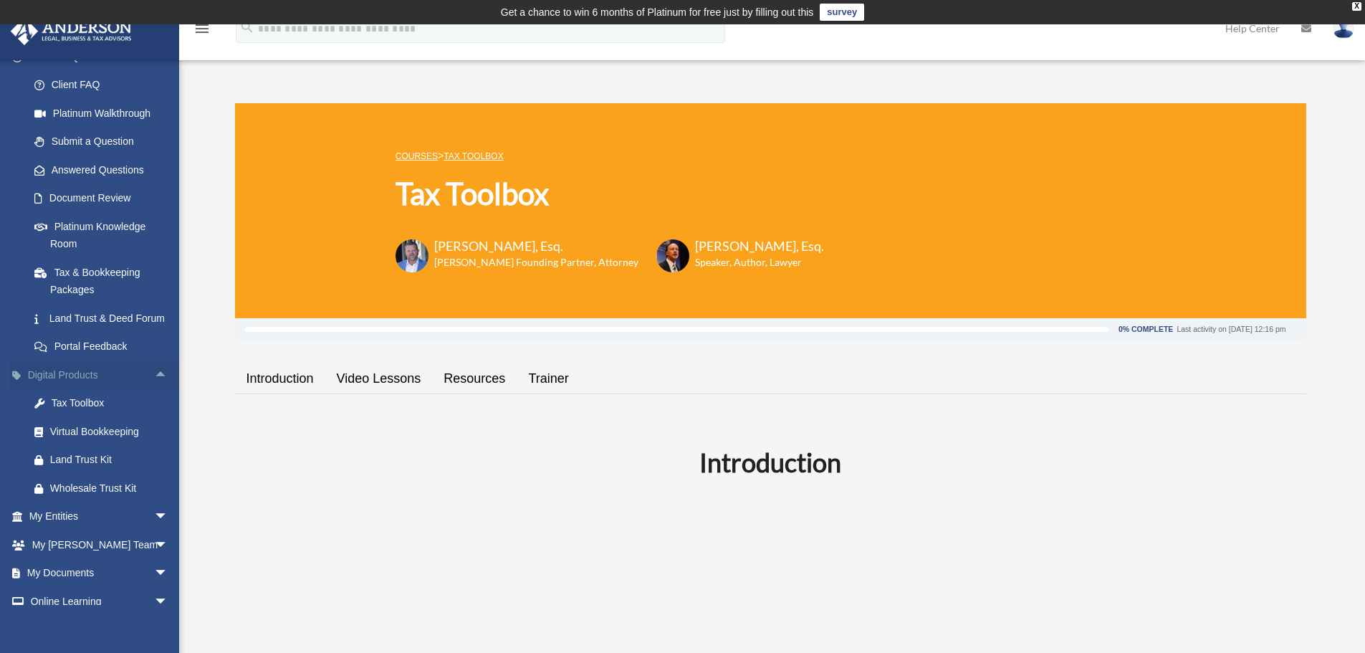
scroll to position [143, 0]
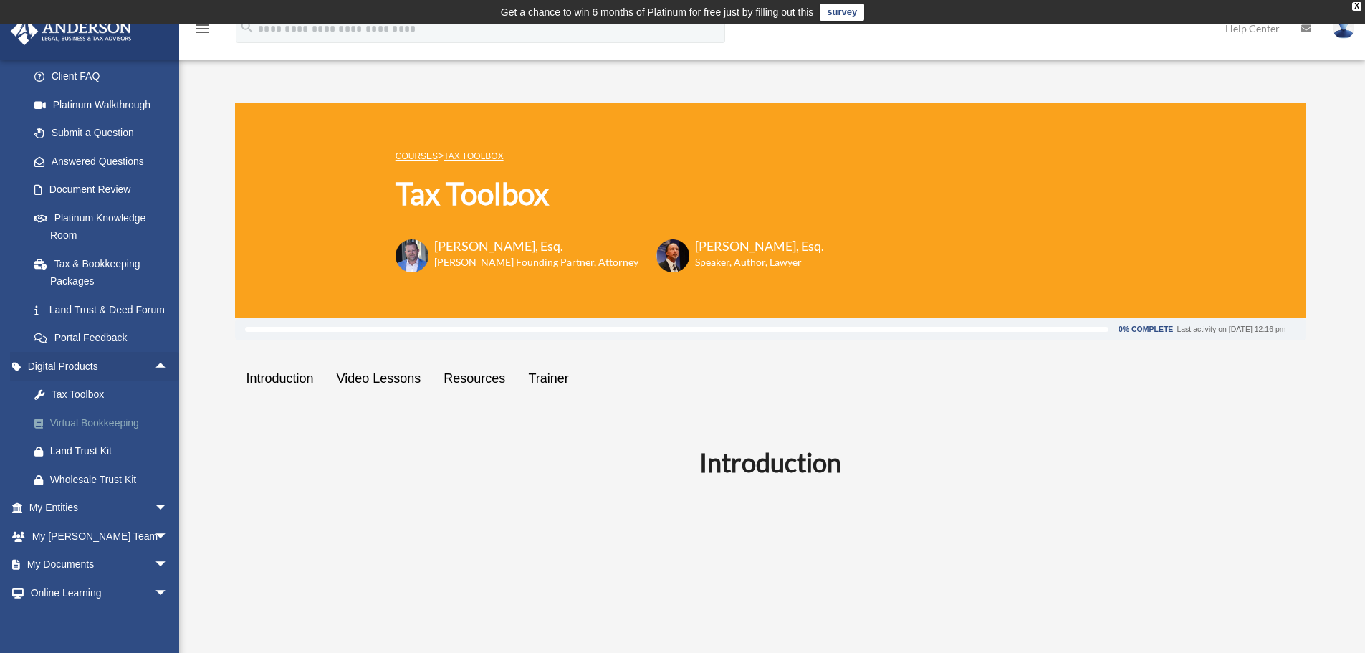
click at [86, 432] on div "Virtual Bookkeeping" at bounding box center [111, 423] width 122 height 18
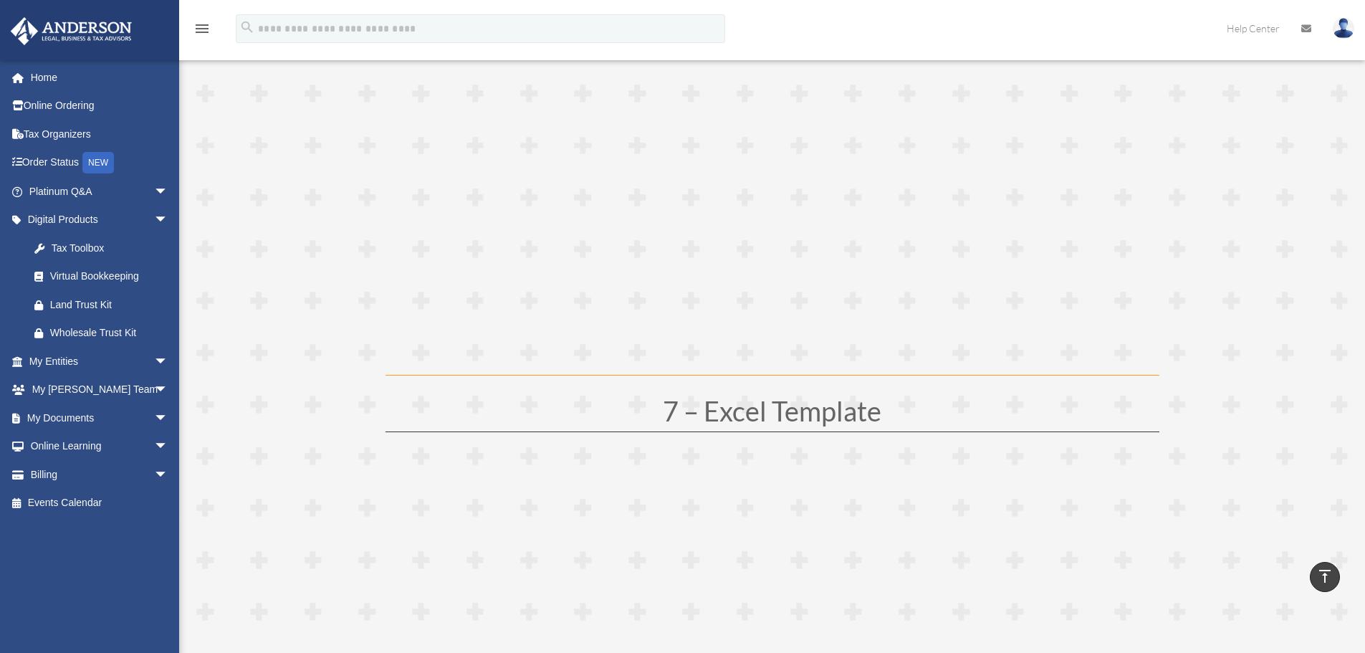
scroll to position [3032, 0]
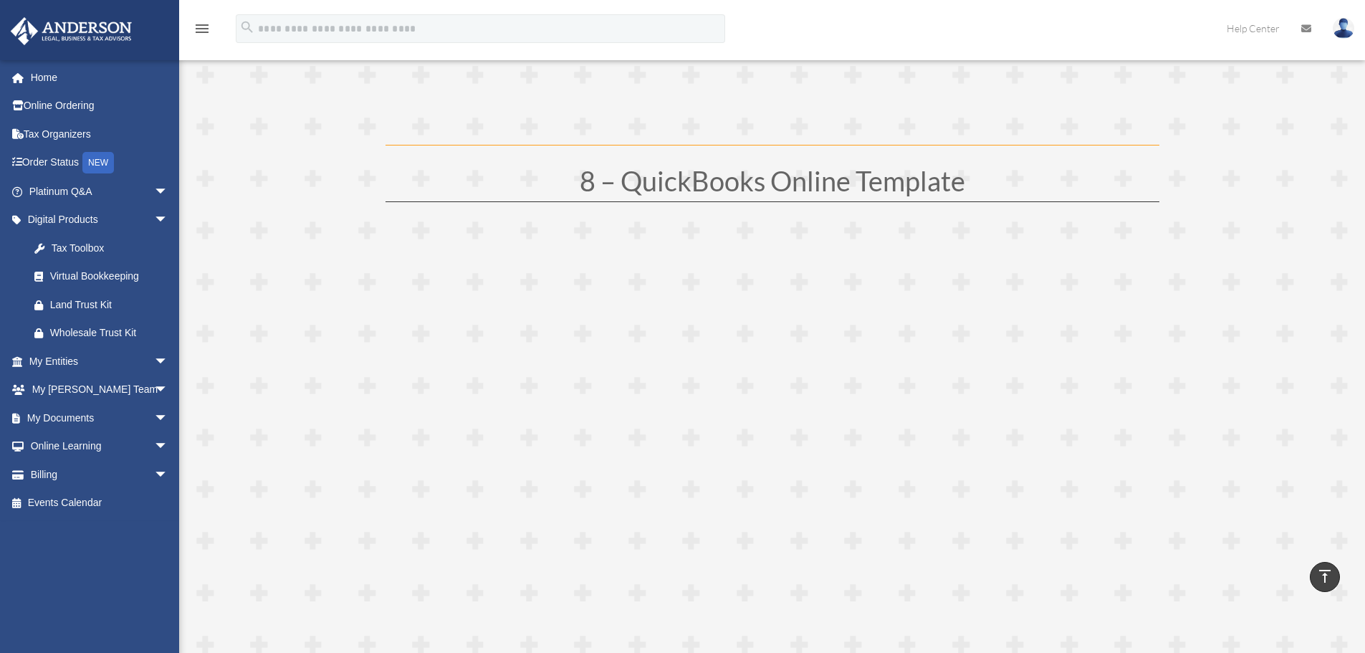
scroll to position [4222, 0]
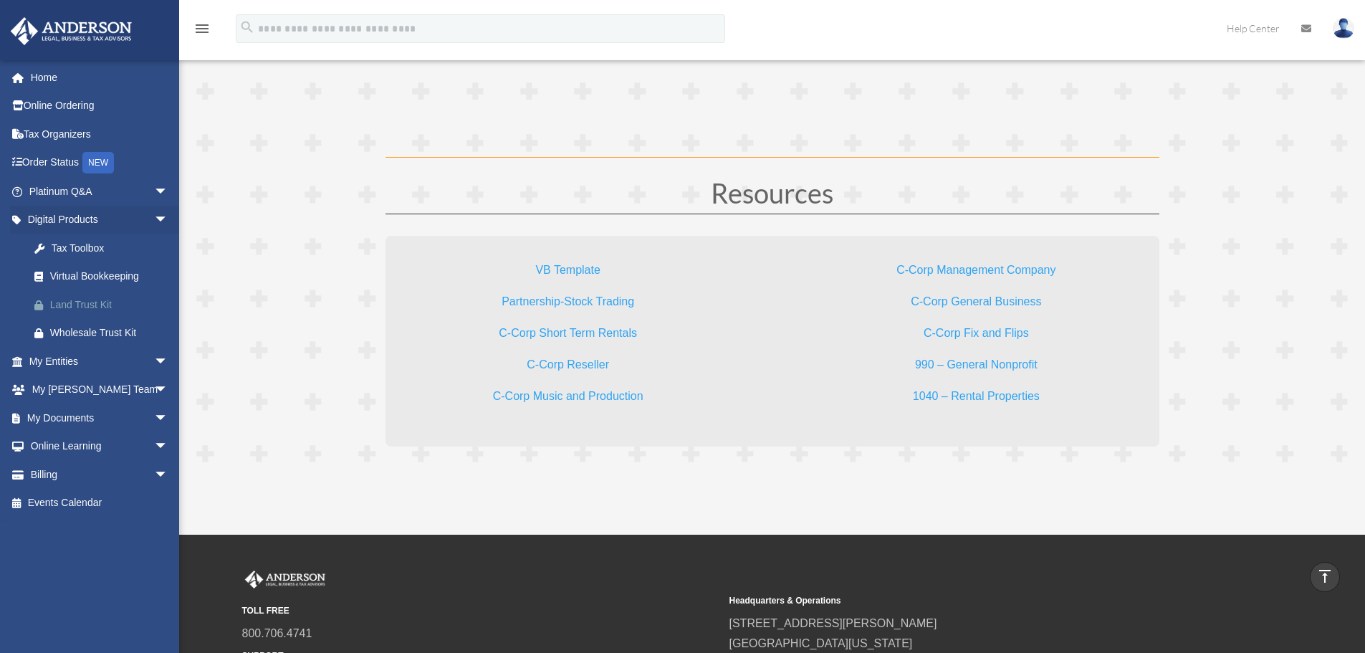
click at [80, 307] on div "Land Trust Kit" at bounding box center [111, 305] width 122 height 18
click at [154, 475] on span "arrow_drop_down" at bounding box center [168, 474] width 29 height 29
click at [71, 529] on link "Past Invoices" at bounding box center [105, 530] width 170 height 29
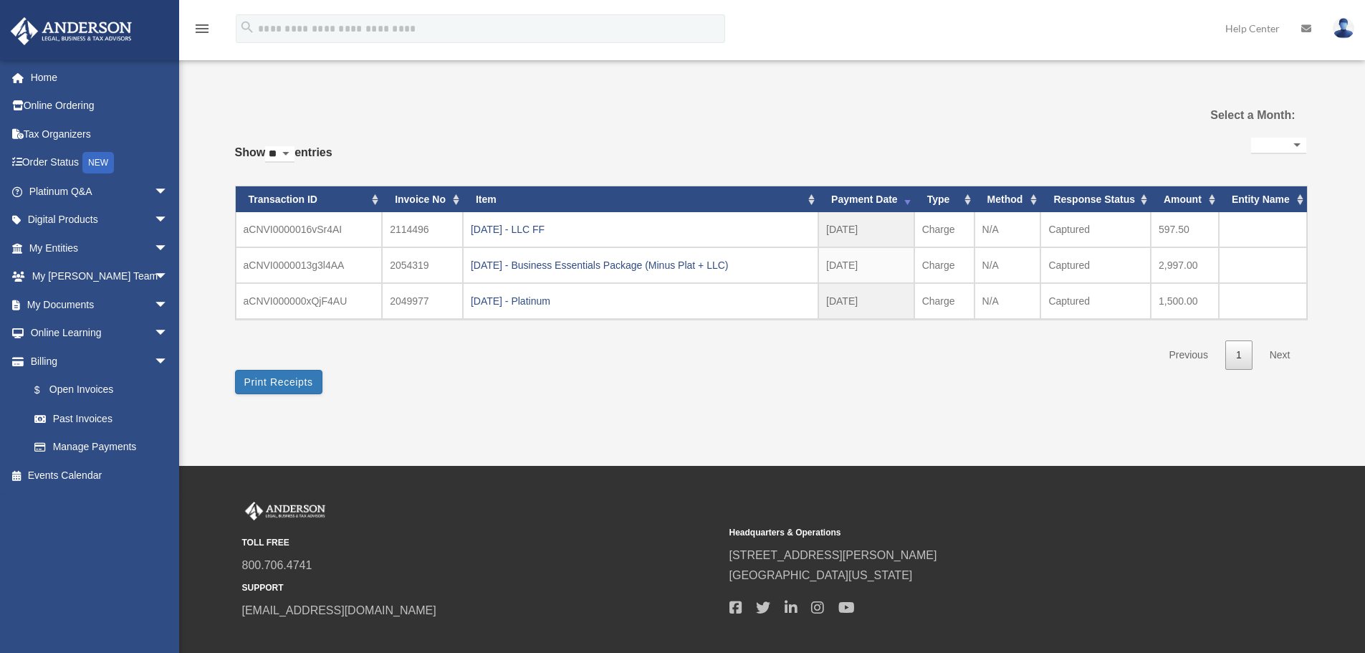
select select
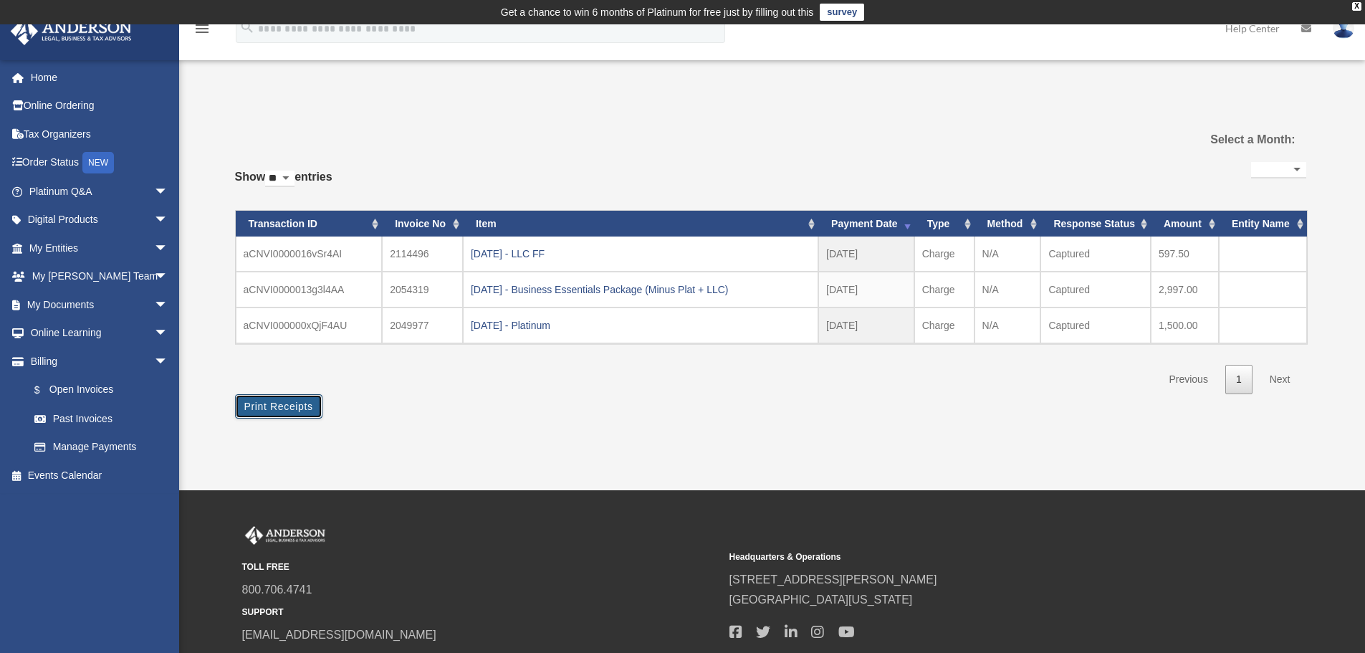
click at [277, 408] on button "Print Receipts" at bounding box center [278, 406] width 87 height 24
click at [504, 438] on div "Past Invoices [EMAIL_ADDRESS][DOMAIN_NAME] Sign Out [EMAIL_ADDRESS][DOMAIN_NAME…" at bounding box center [682, 257] width 1365 height 466
